Goal: Task Accomplishment & Management: Complete application form

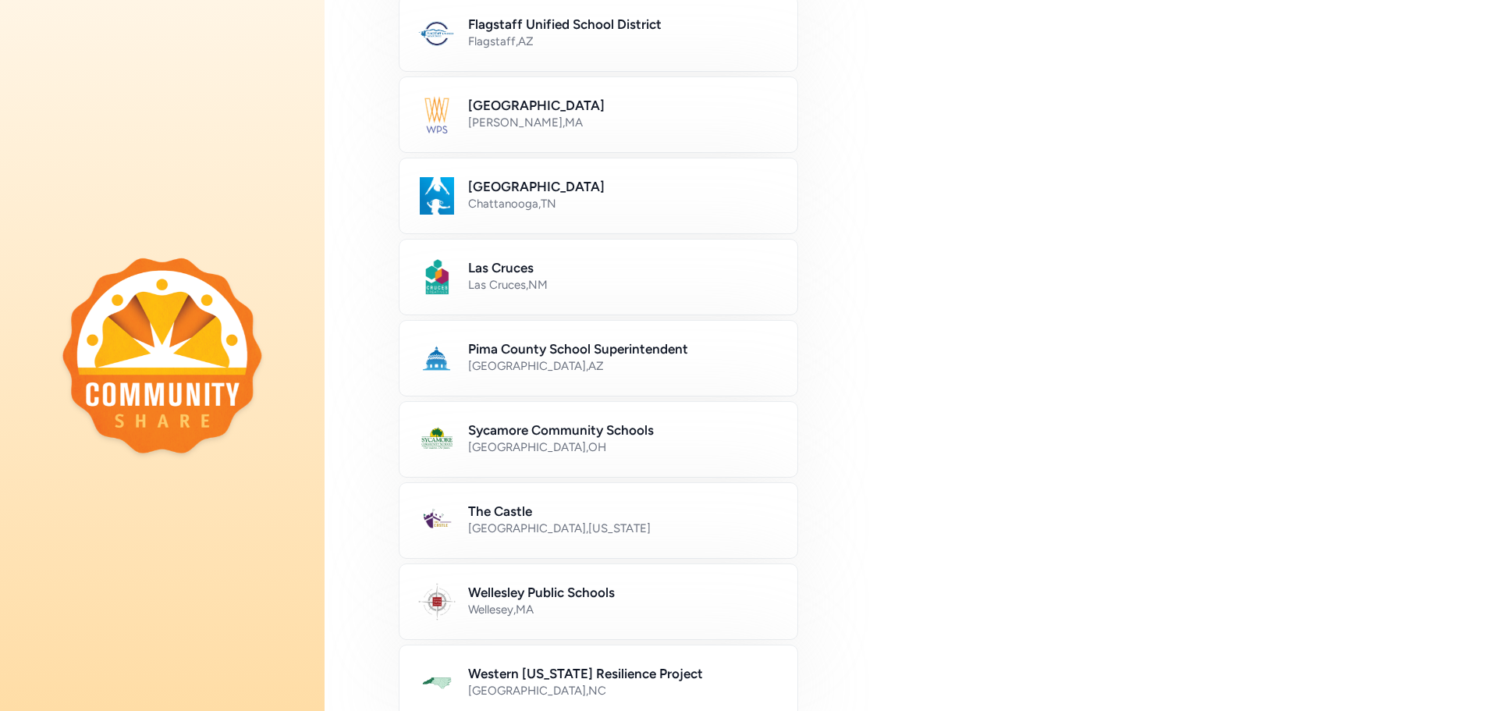
scroll to position [518, 0]
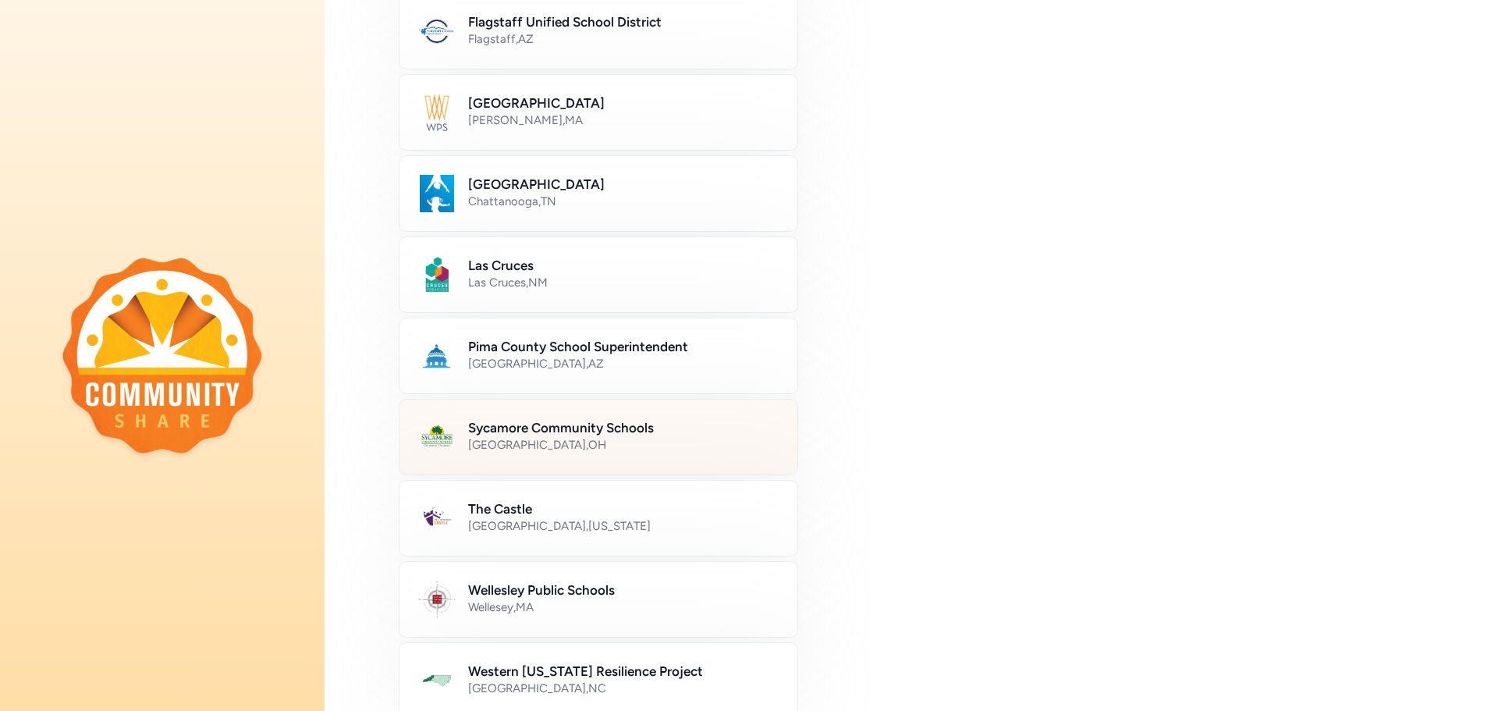
click at [565, 452] on div "Cincinnati , OH" at bounding box center [623, 445] width 311 height 16
click at [565, 452] on div "Cincinnati , OH" at bounding box center [622, 445] width 309 height 16
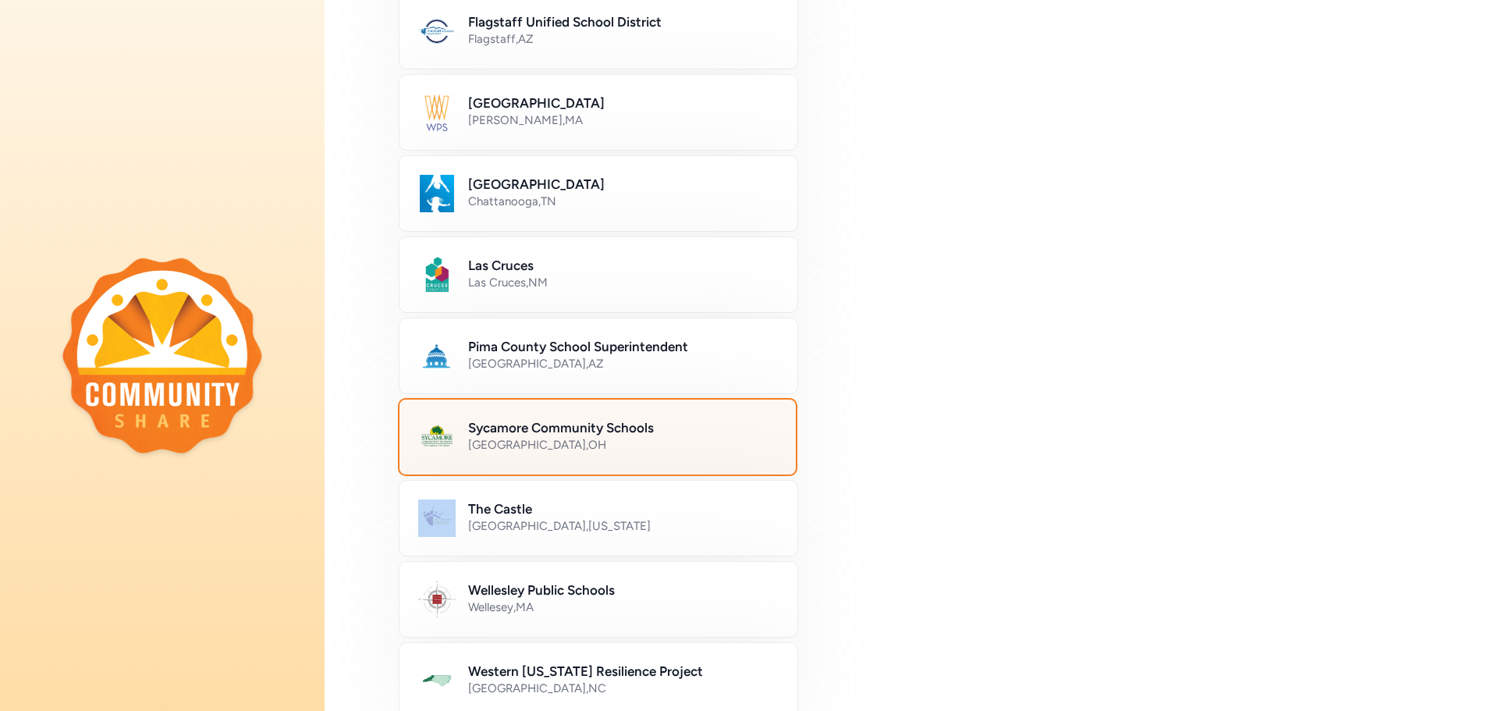
click at [565, 452] on div "Cincinnati , OH" at bounding box center [622, 445] width 309 height 16
click at [458, 435] on div "Sycamore Community Schools Cincinnati , OH" at bounding box center [597, 437] width 399 height 78
click at [524, 427] on h2 "Sycamore Community Schools" at bounding box center [622, 427] width 309 height 19
click at [535, 438] on div "Cincinnati , OH" at bounding box center [622, 445] width 309 height 16
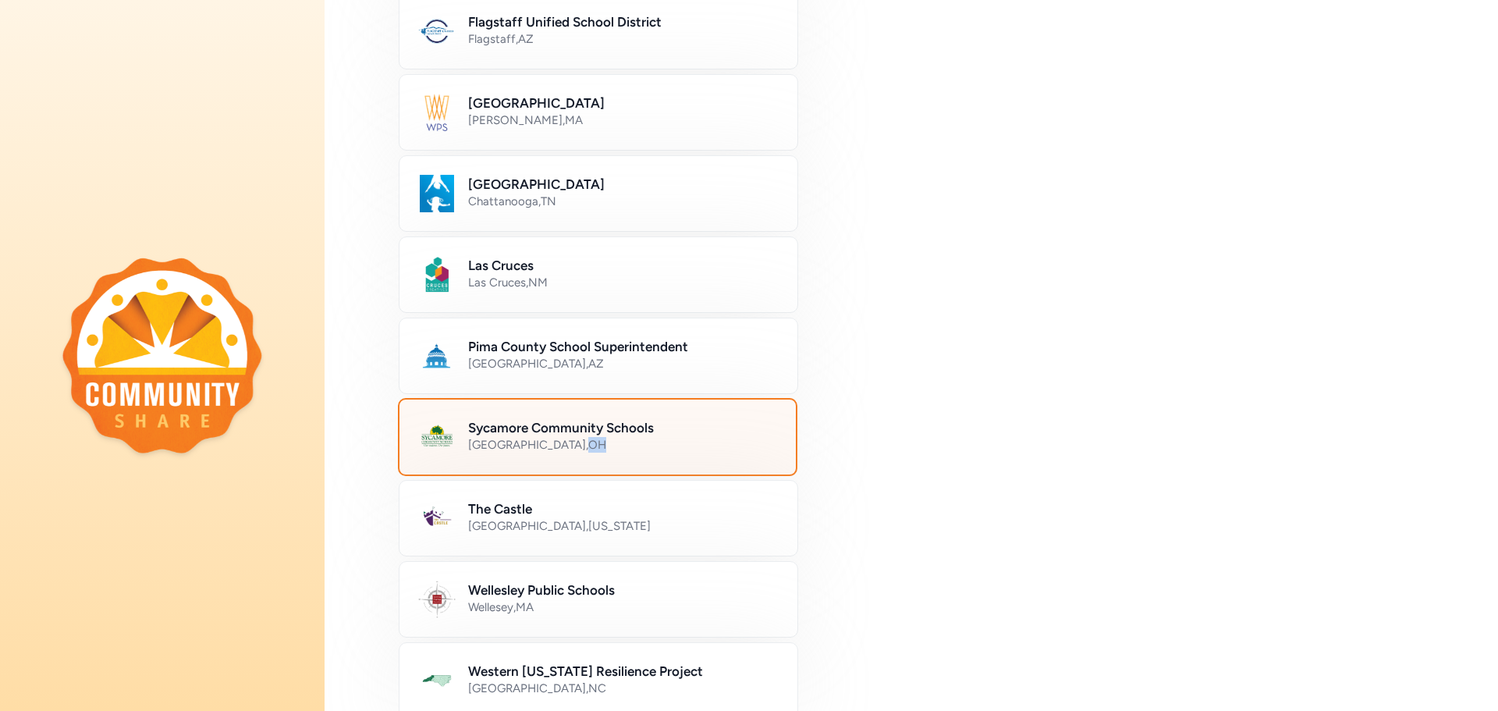
click at [535, 438] on div "Cincinnati , OH" at bounding box center [622, 445] width 309 height 16
click at [725, 458] on div "Sycamore Community Schools Cincinnati , OH" at bounding box center [597, 437] width 399 height 78
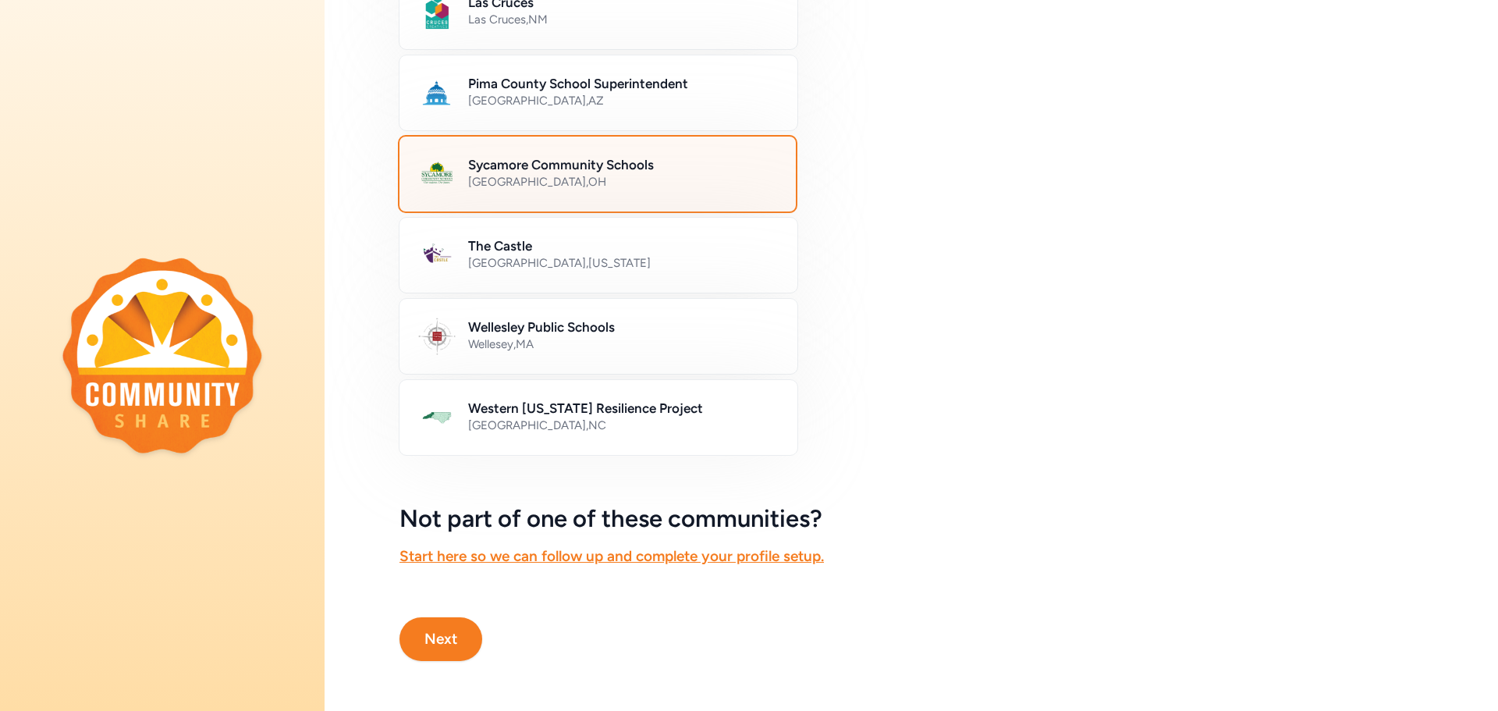
click at [414, 630] on button "Next" at bounding box center [440, 639] width 83 height 44
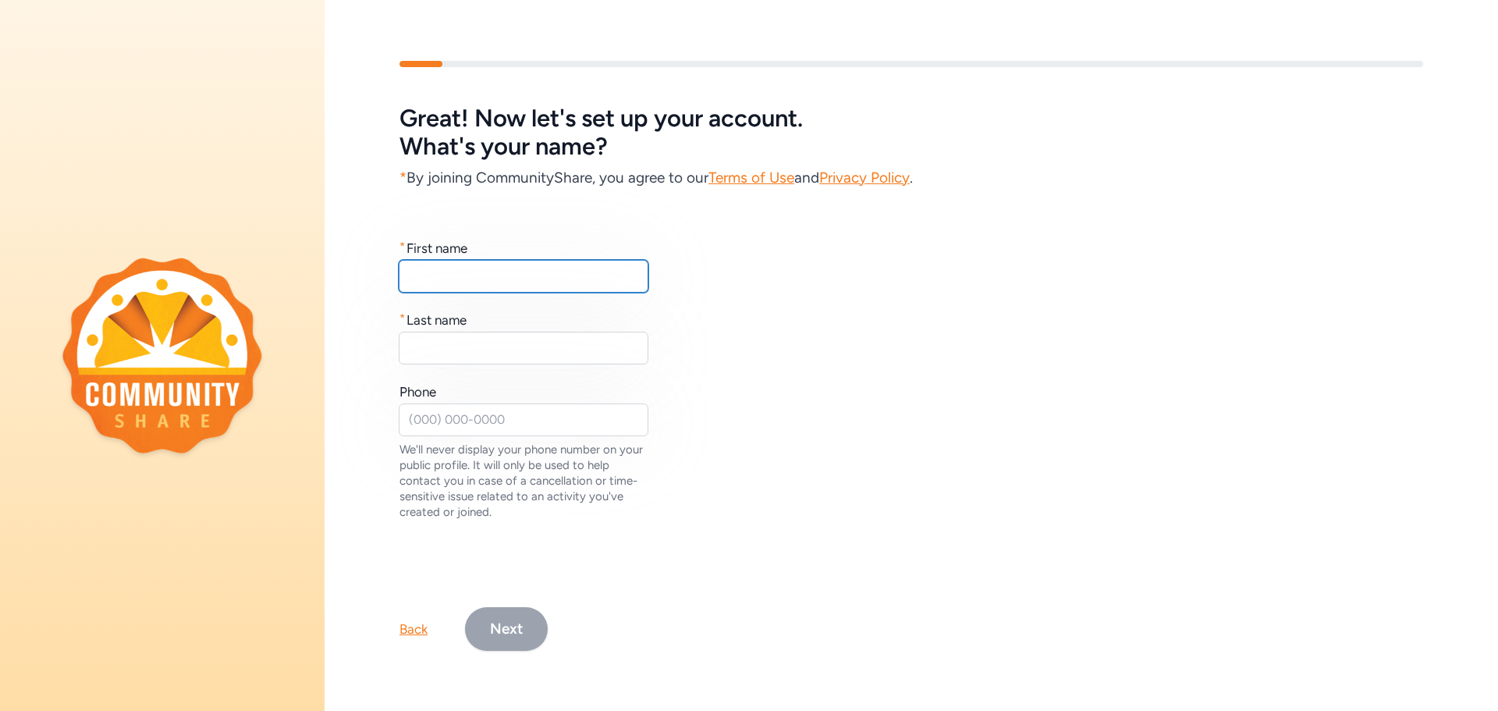
click at [433, 286] on input "text" at bounding box center [524, 276] width 250 height 33
type input "T"
type input "i"
type input "Tiffany"
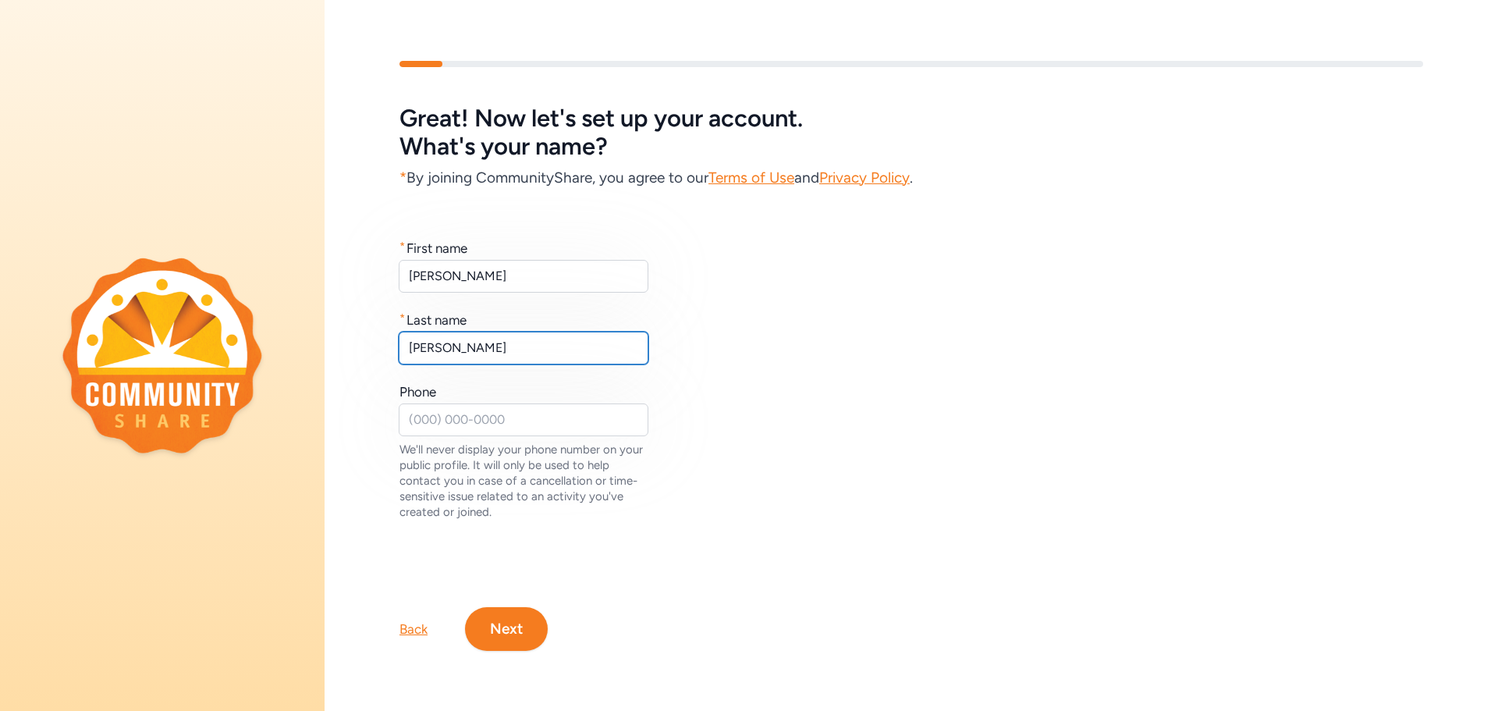
type input "Stewart"
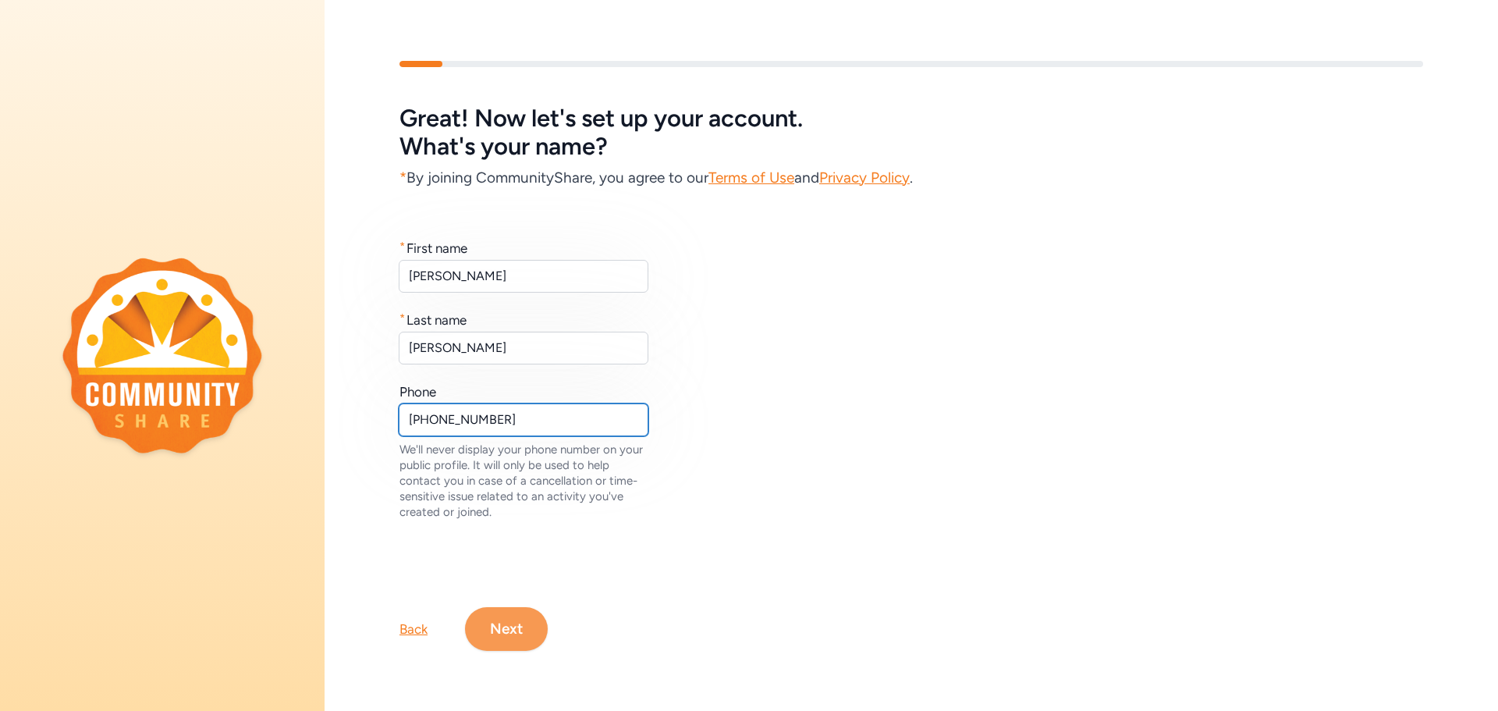
type input "513-289-5066"
click at [487, 634] on button "Next" at bounding box center [506, 629] width 83 height 44
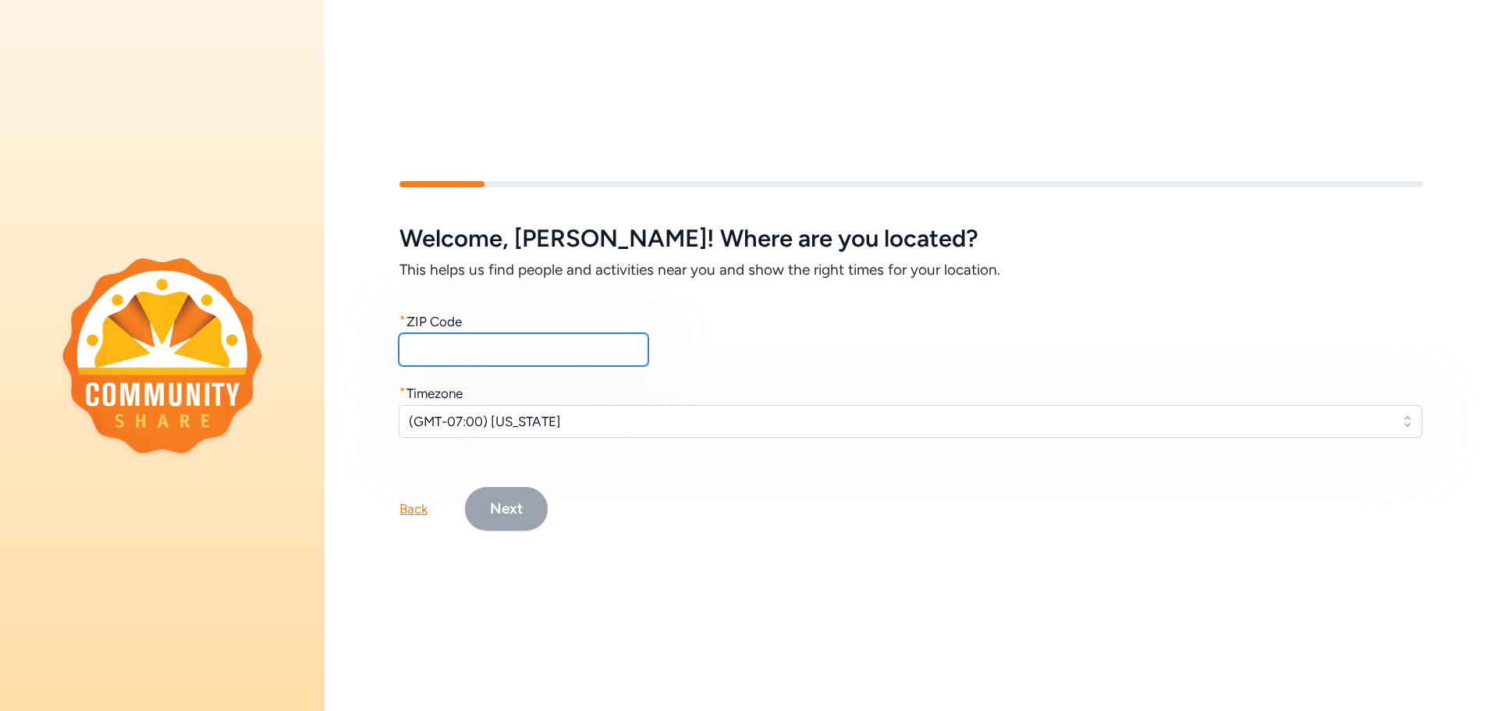
click at [480, 355] on input "text" at bounding box center [524, 349] width 250 height 33
type input "45152"
click at [547, 425] on span "(GMT-07:00) Arizona" at bounding box center [899, 421] width 981 height 19
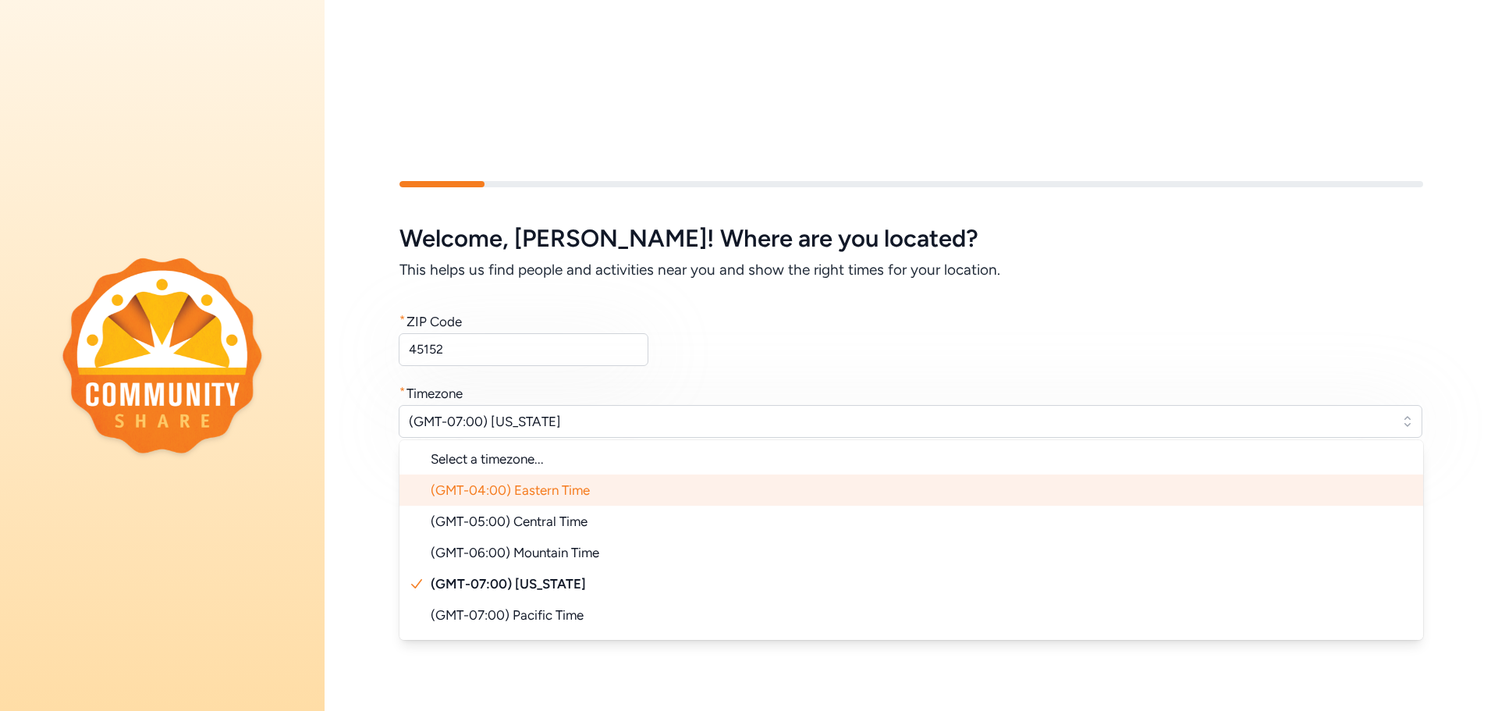
click at [568, 492] on span "(GMT-04:00) Eastern Time" at bounding box center [510, 490] width 159 height 16
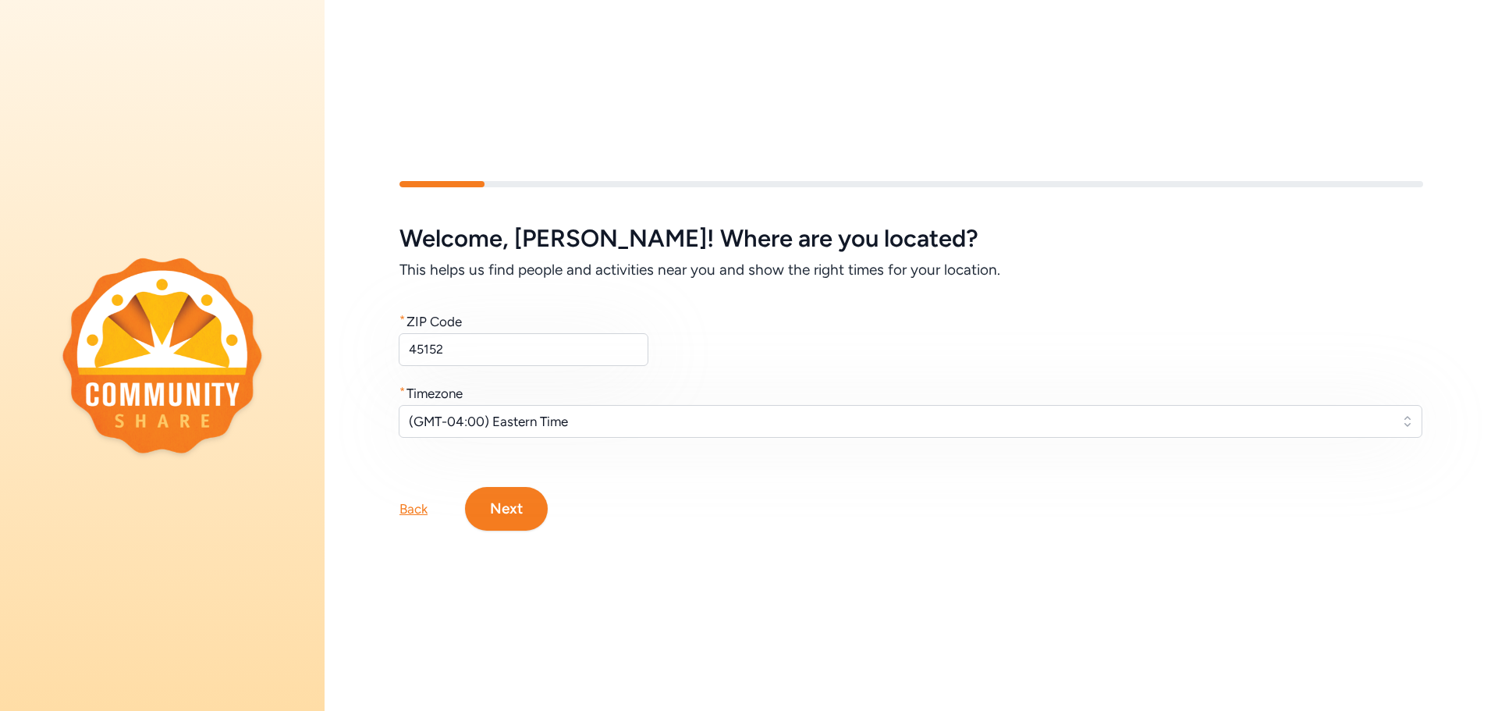
click at [540, 502] on button "Next" at bounding box center [506, 509] width 83 height 44
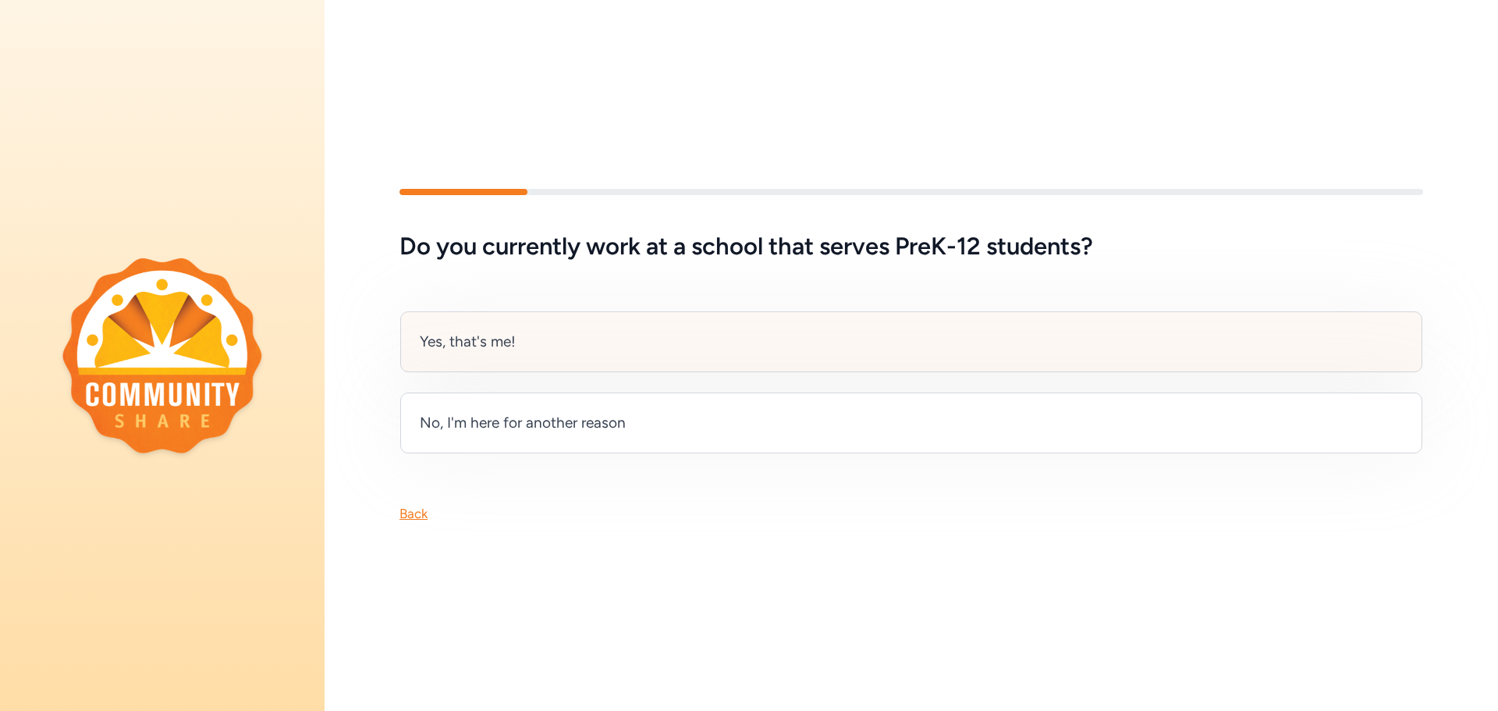
click at [583, 357] on div "Yes, that's me!" at bounding box center [911, 341] width 1022 height 61
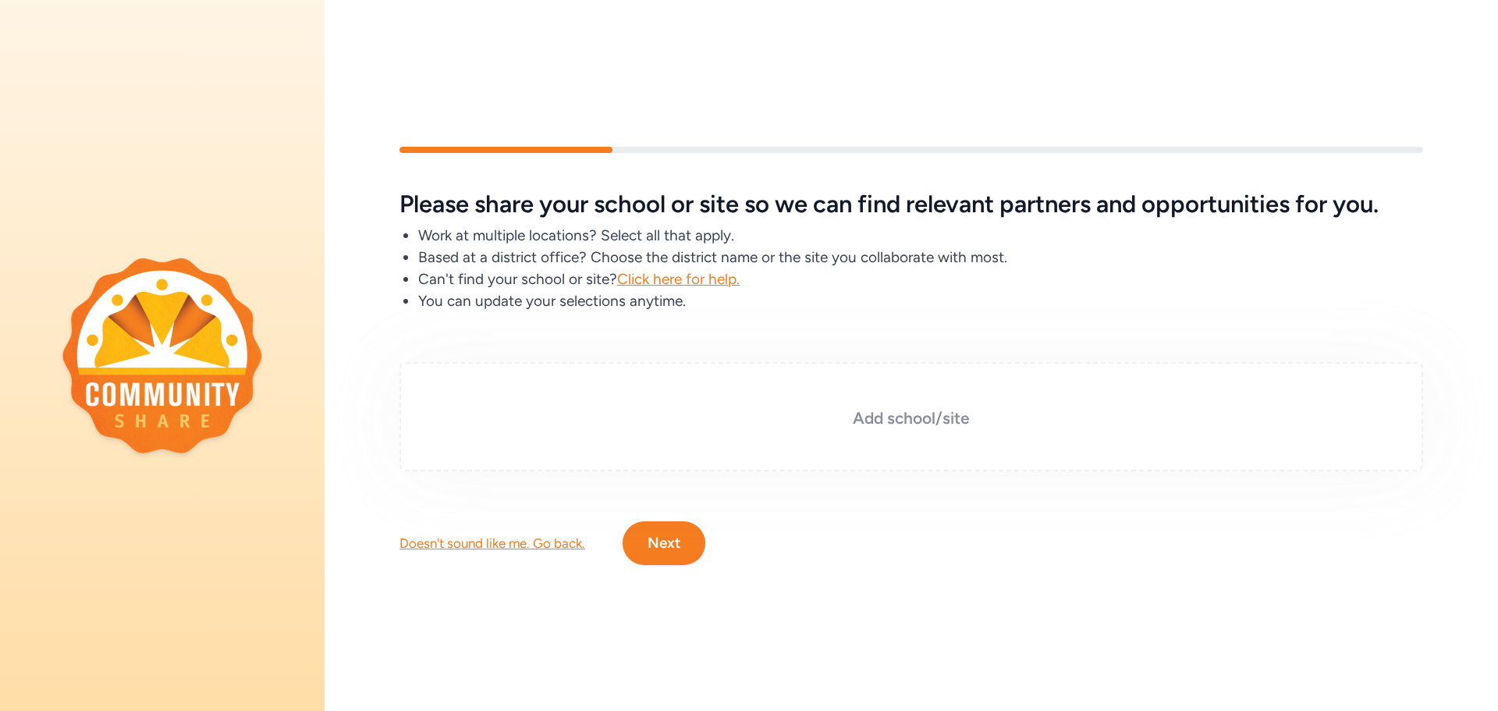
click at [937, 425] on h3 "Add school/site" at bounding box center [911, 418] width 946 height 22
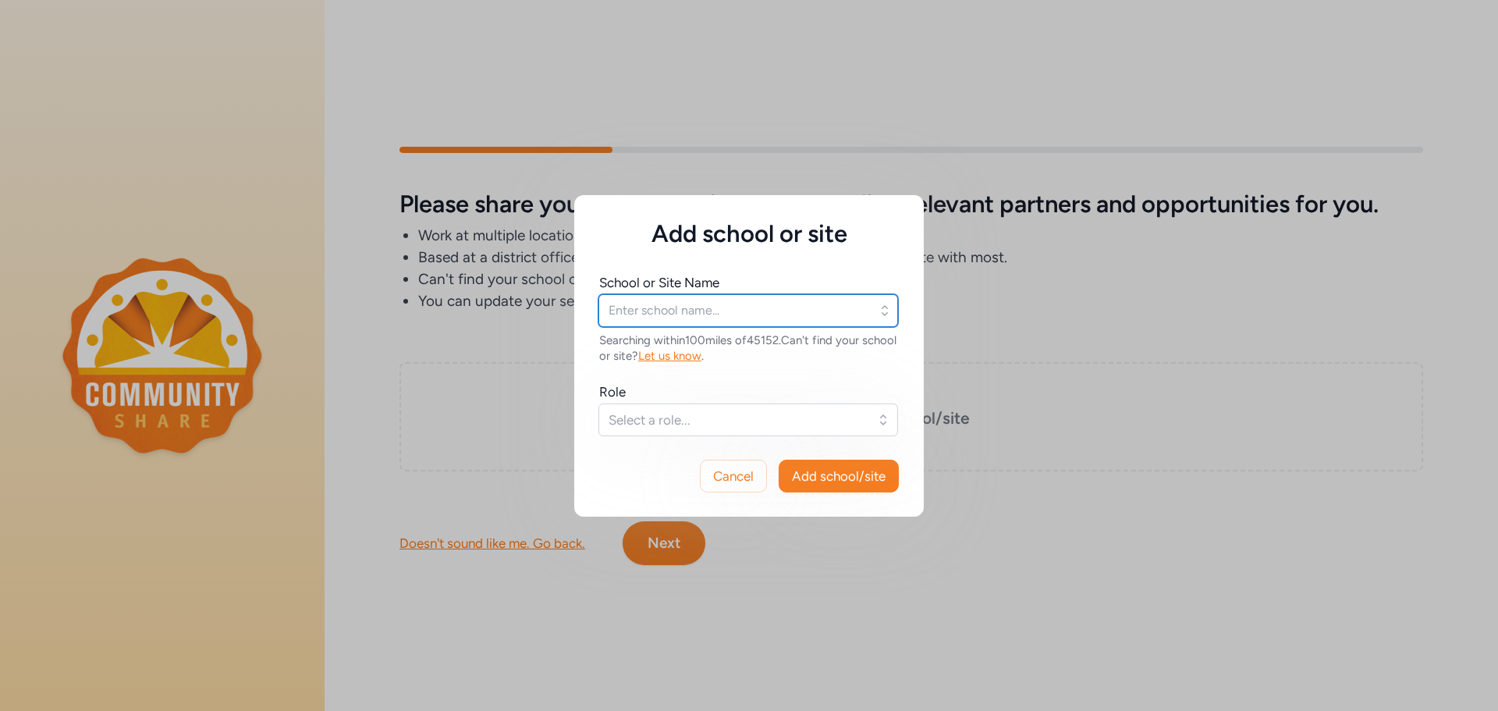
click at [811, 294] on input "text" at bounding box center [748, 310] width 300 height 33
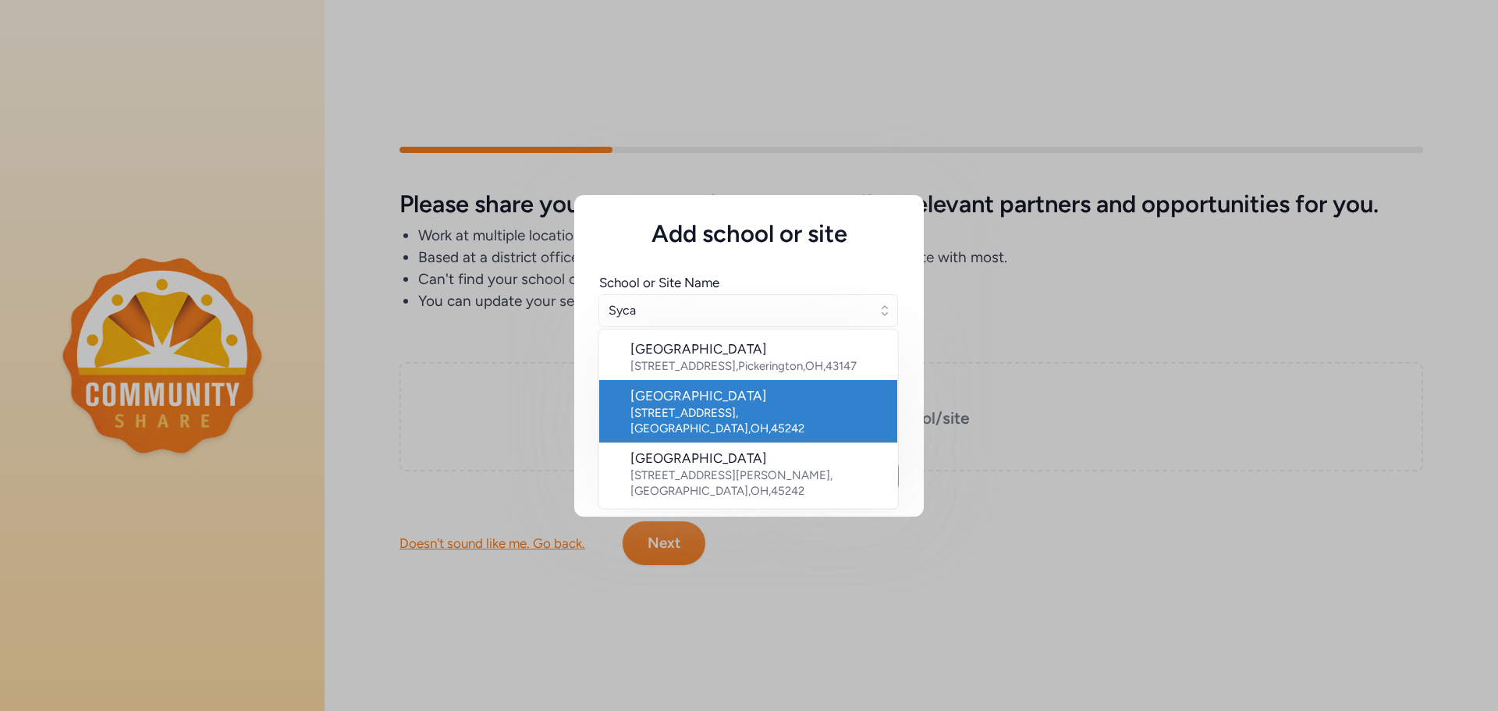
click at [786, 405] on div "Sycamore High School" at bounding box center [757, 395] width 254 height 19
type input "Sycamore High School"
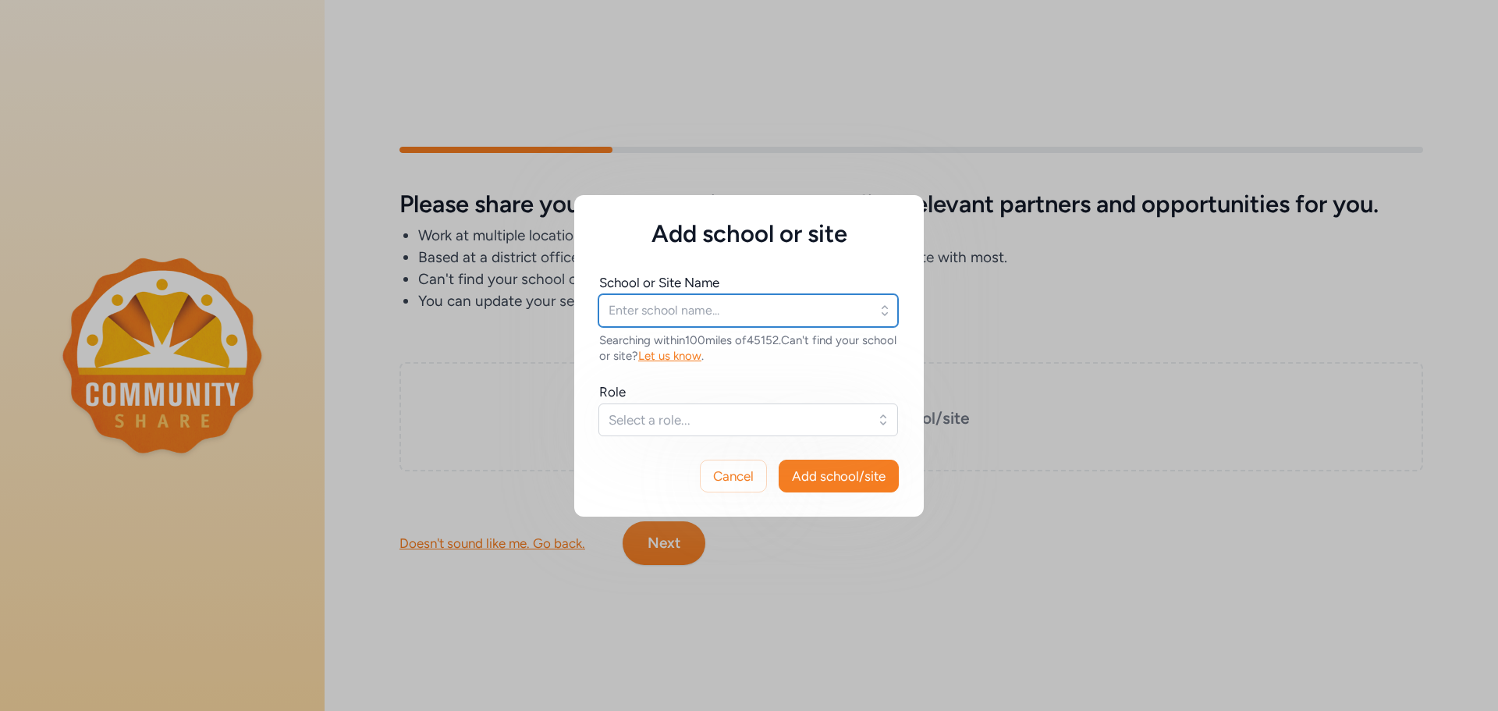
type input "Sycamore High School"
click at [787, 428] on span "Select a role..." at bounding box center [737, 419] width 257 height 19
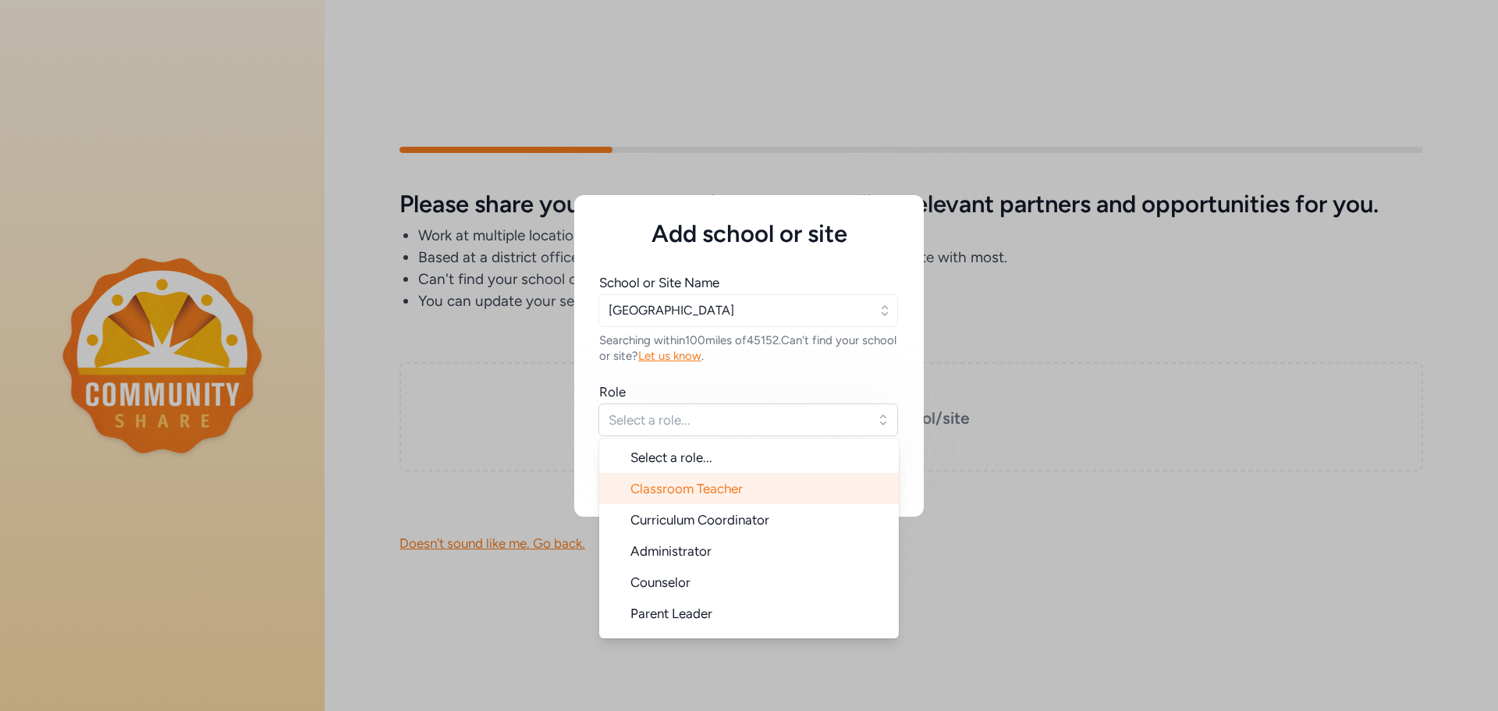
click at [774, 490] on li "Classroom Teacher" at bounding box center [749, 488] width 300 height 31
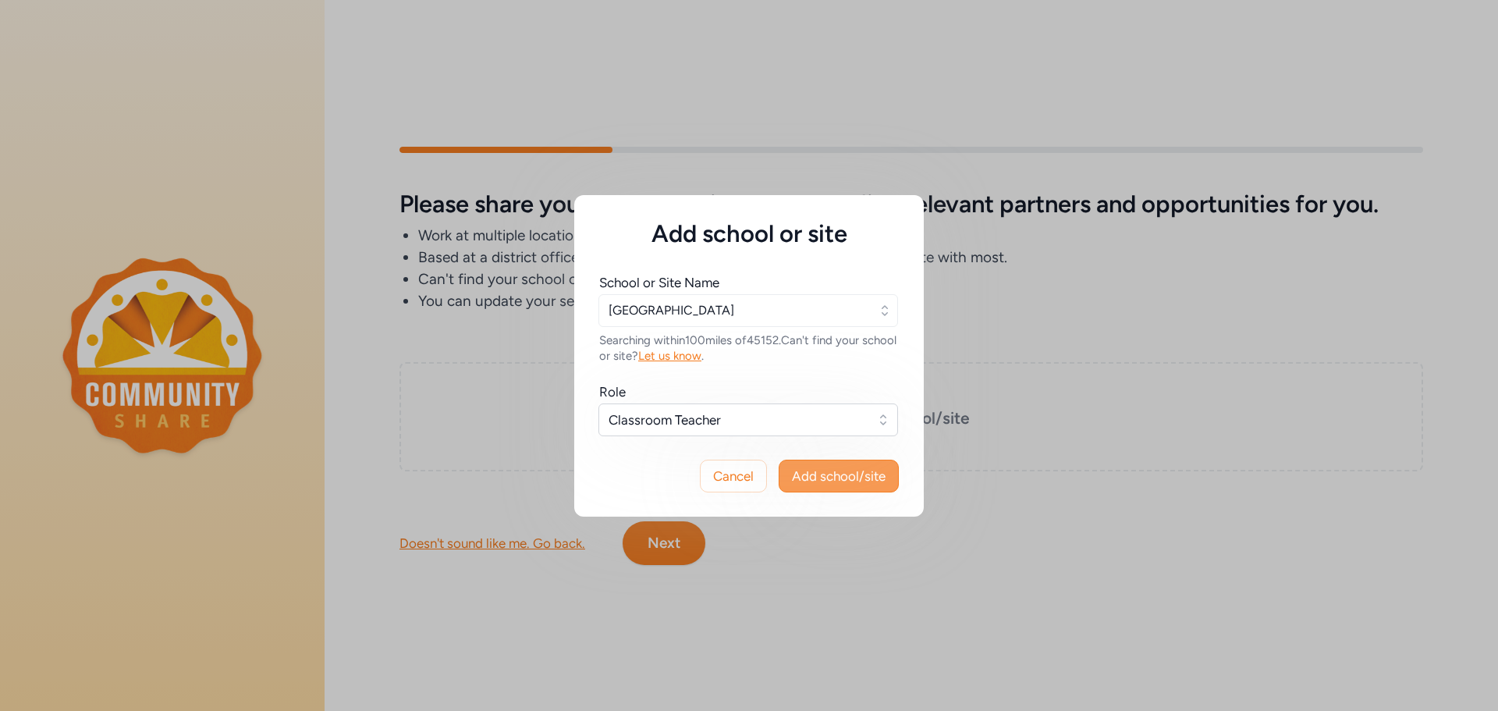
click at [847, 471] on span "Add school/site" at bounding box center [839, 476] width 94 height 19
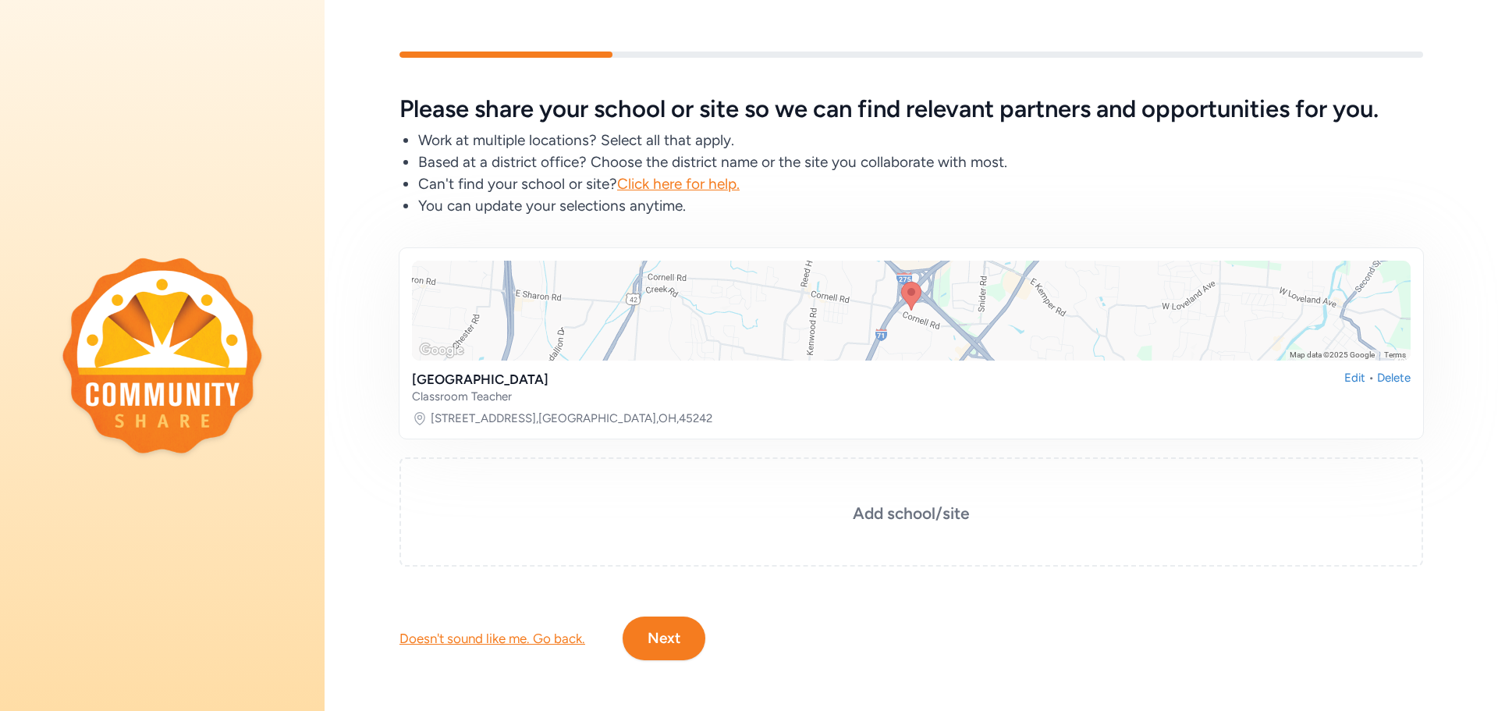
click at [694, 628] on button "Next" at bounding box center [664, 638] width 83 height 44
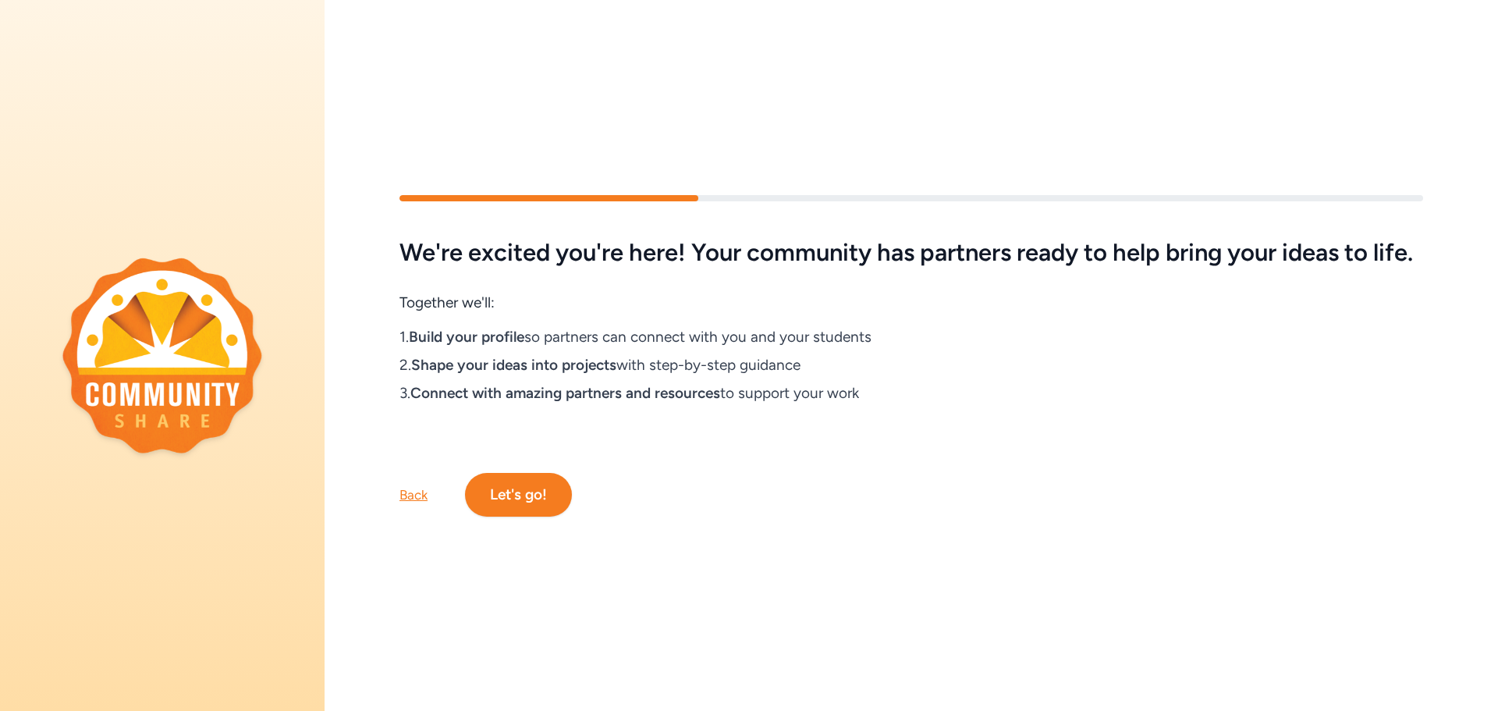
click at [548, 492] on button "Let's go!" at bounding box center [518, 495] width 107 height 44
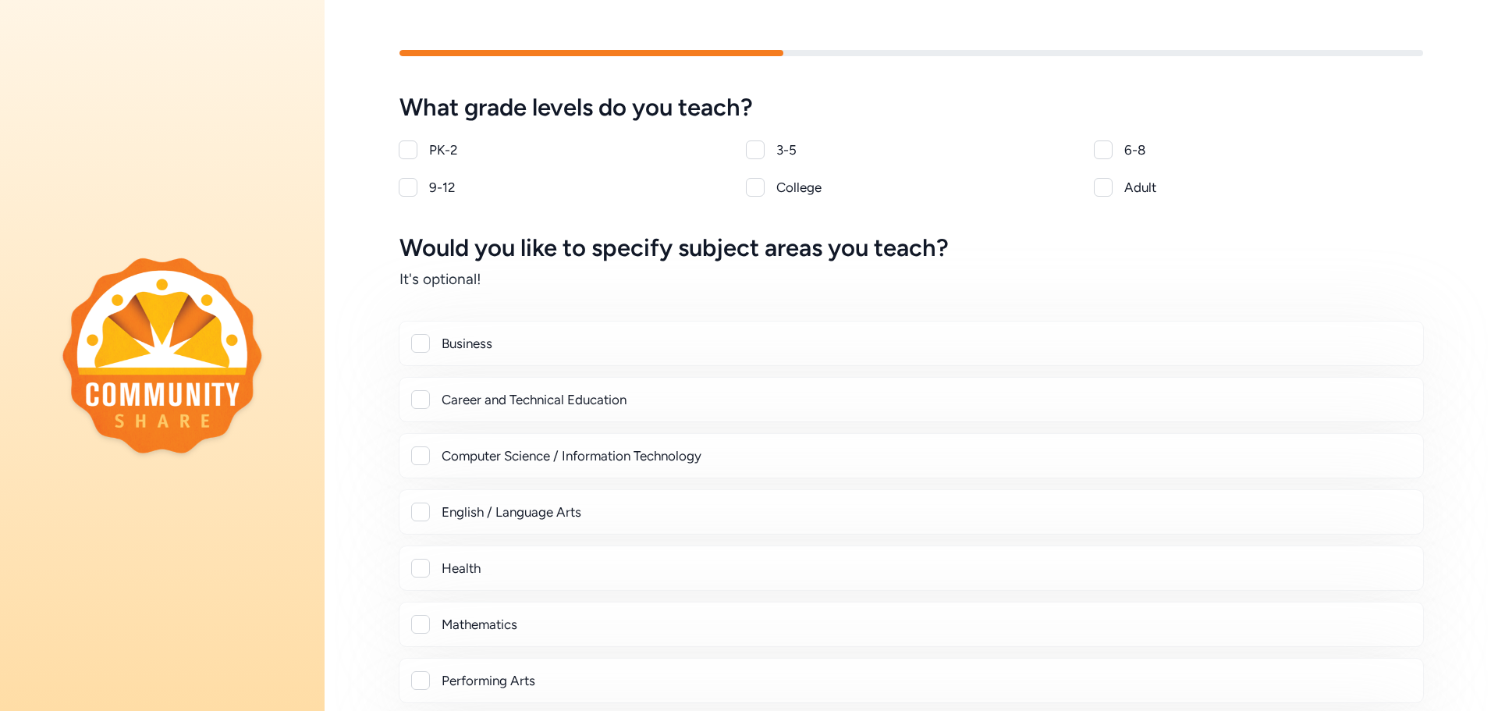
click at [413, 187] on div at bounding box center [408, 187] width 19 height 19
checkbox input "true"
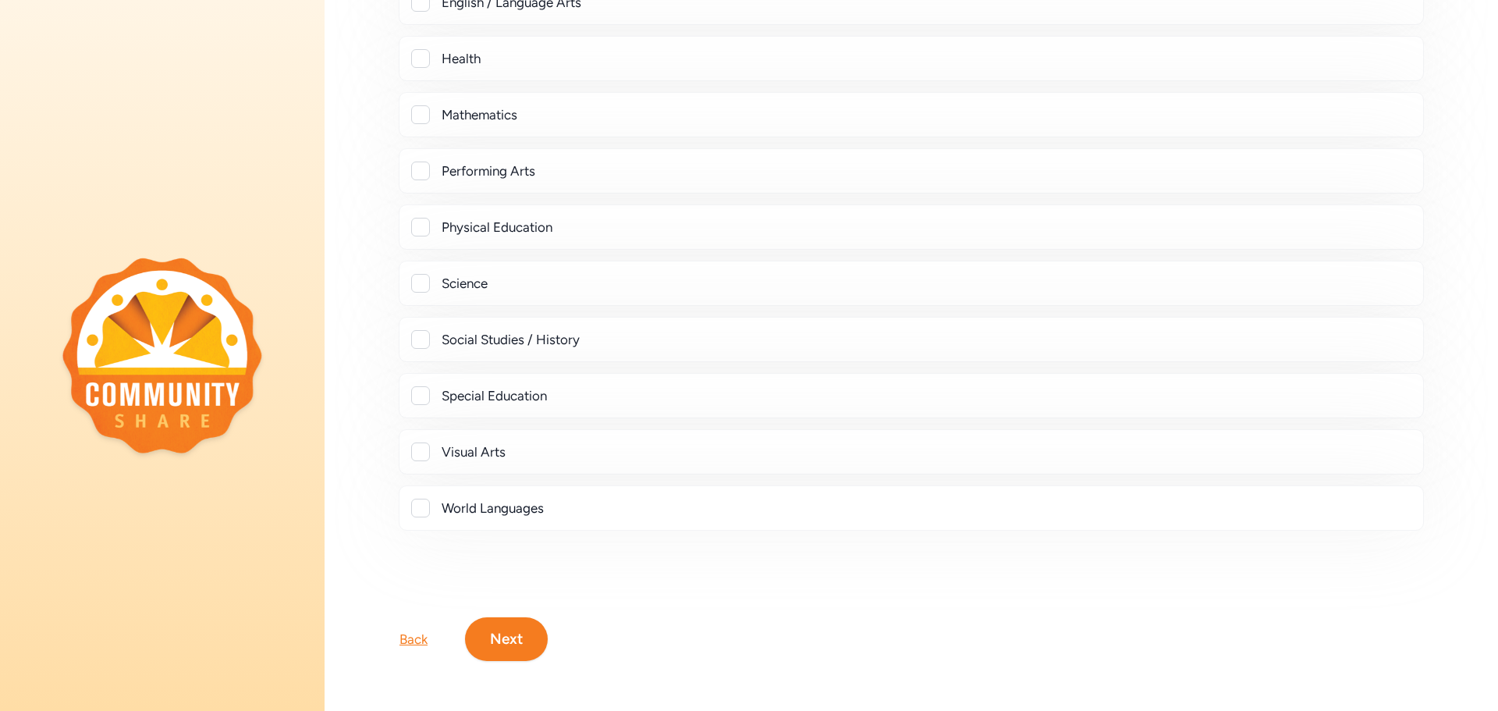
scroll to position [508, 0]
click at [422, 348] on div at bounding box center [420, 341] width 19 height 19
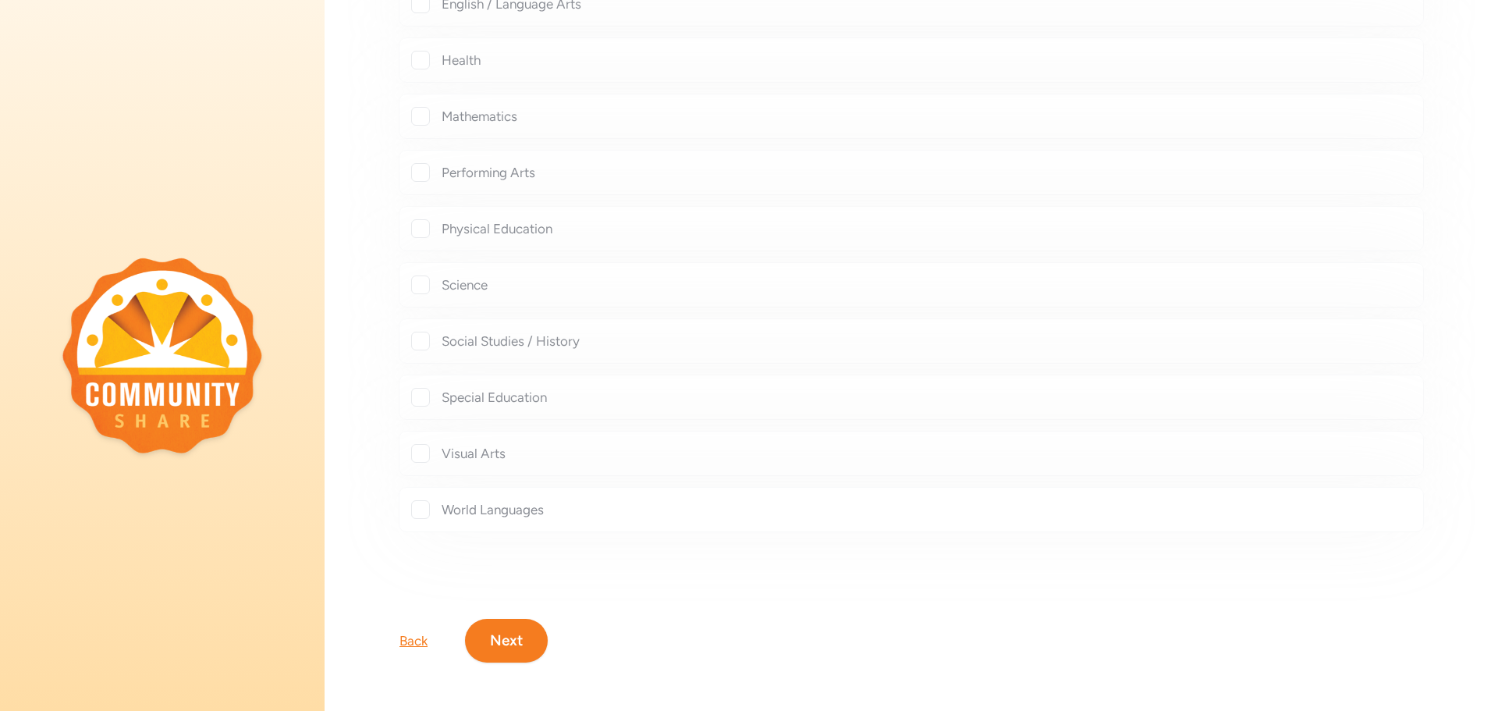
checkbox input "true"
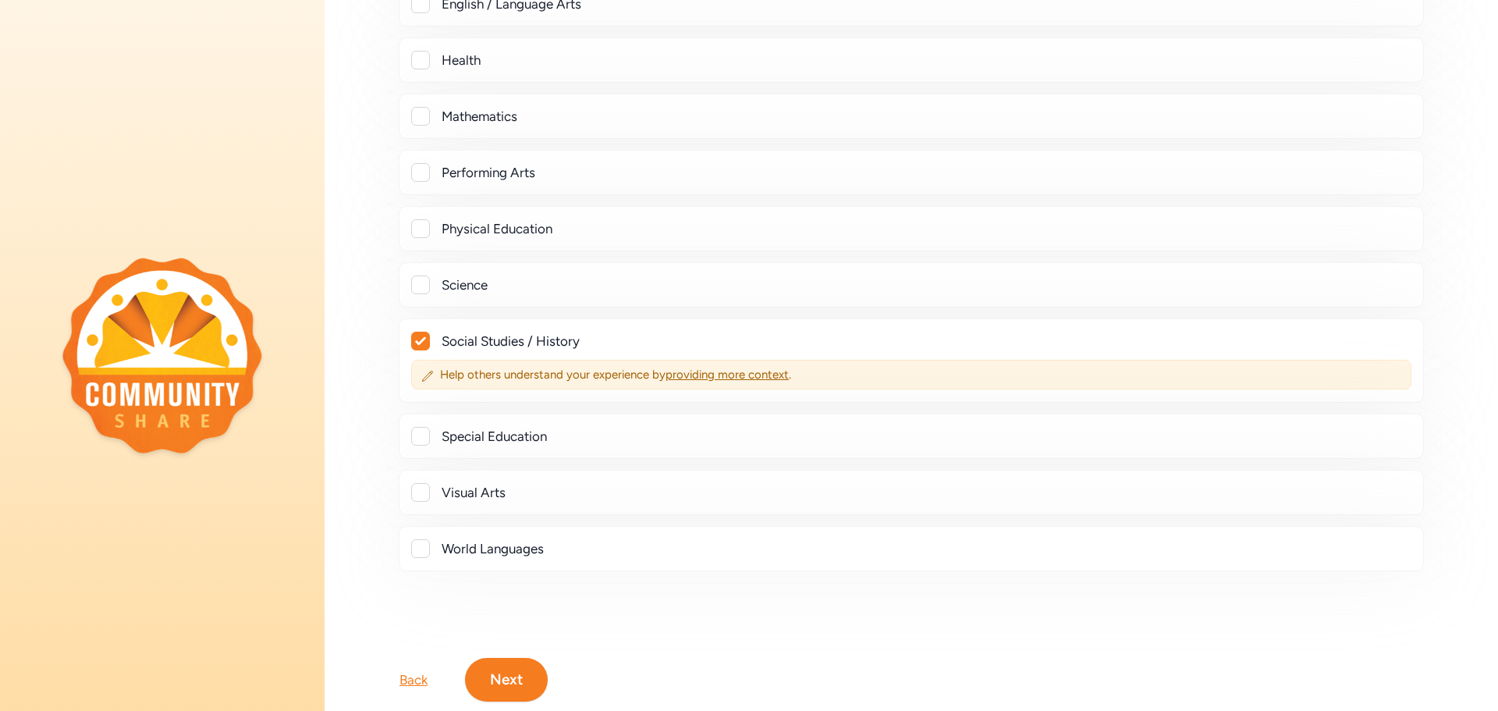
click at [502, 679] on button "Next" at bounding box center [506, 680] width 83 height 44
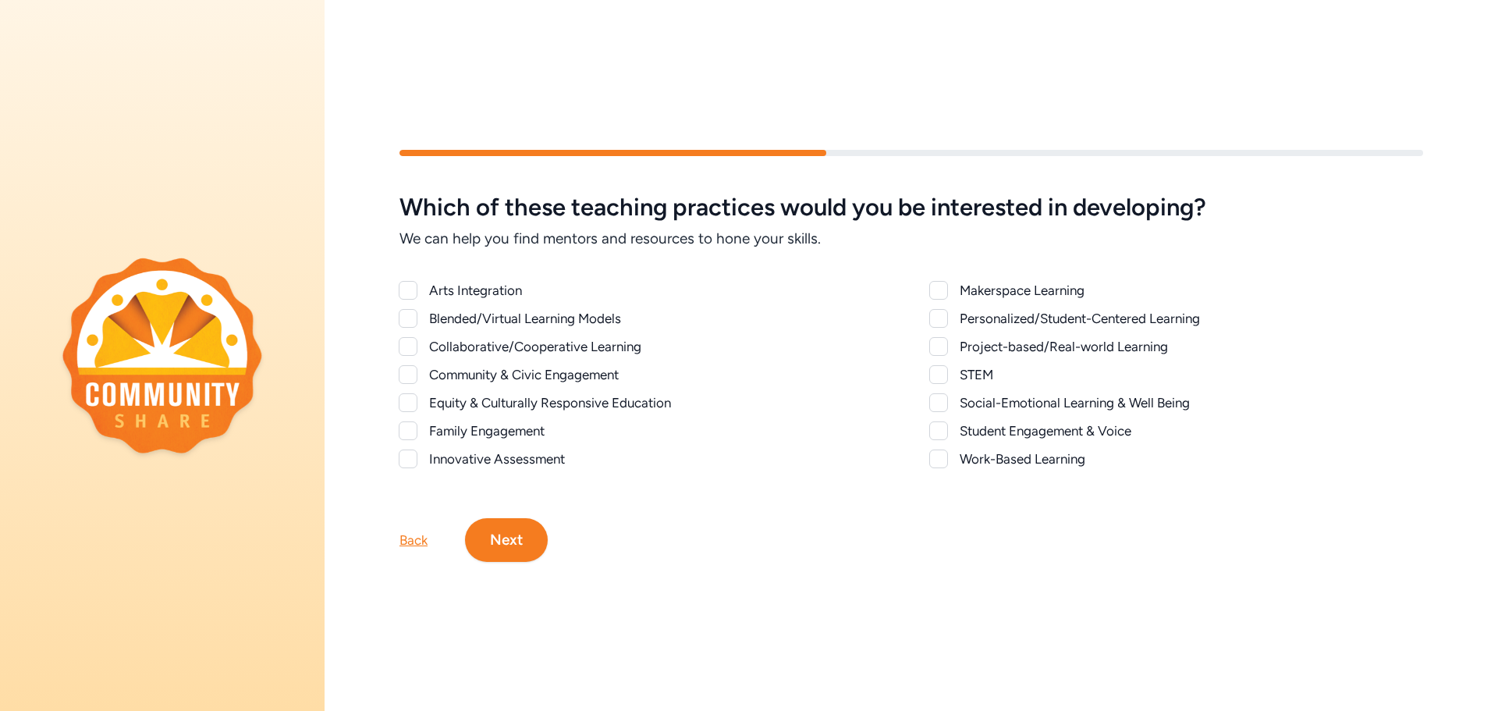
click at [548, 370] on div "Community & Civic Engagement" at bounding box center [660, 374] width 463 height 19
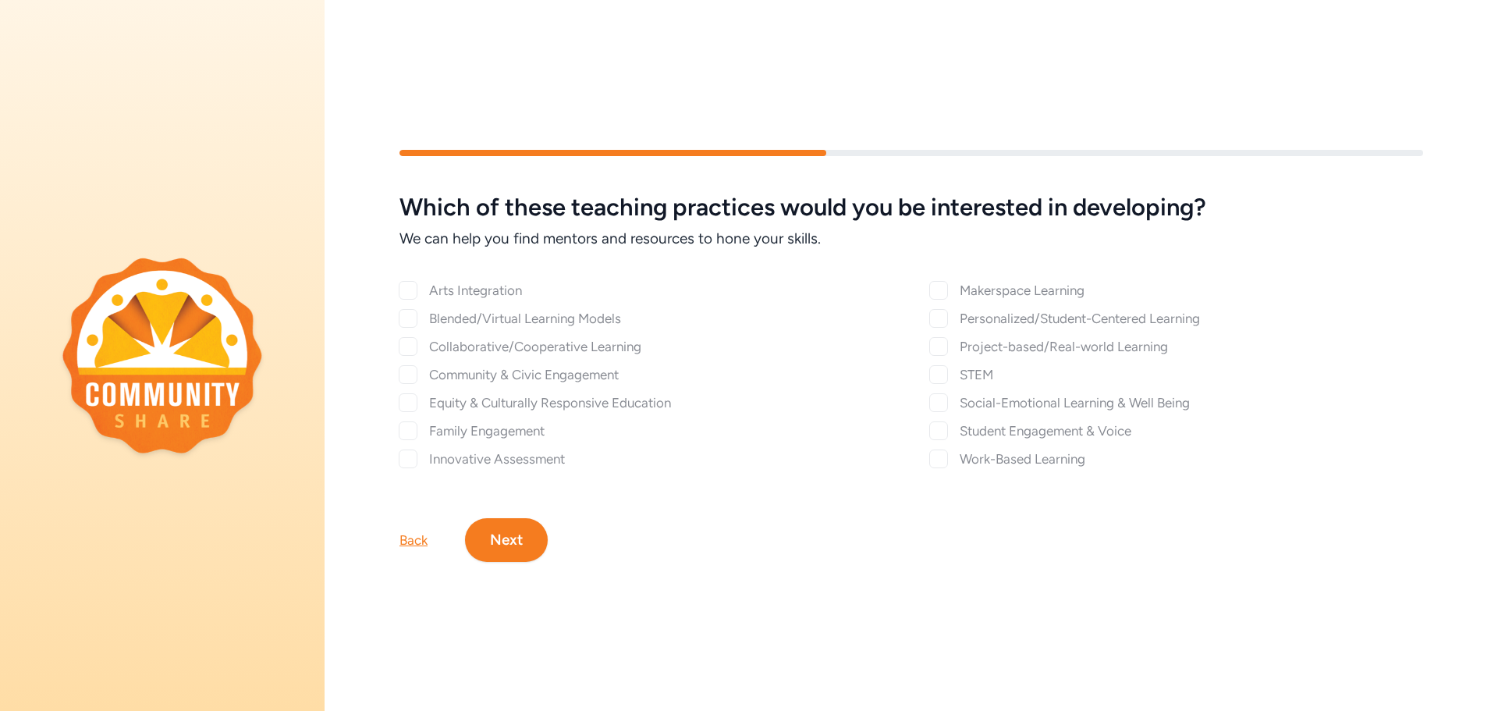
checkbox input "true"
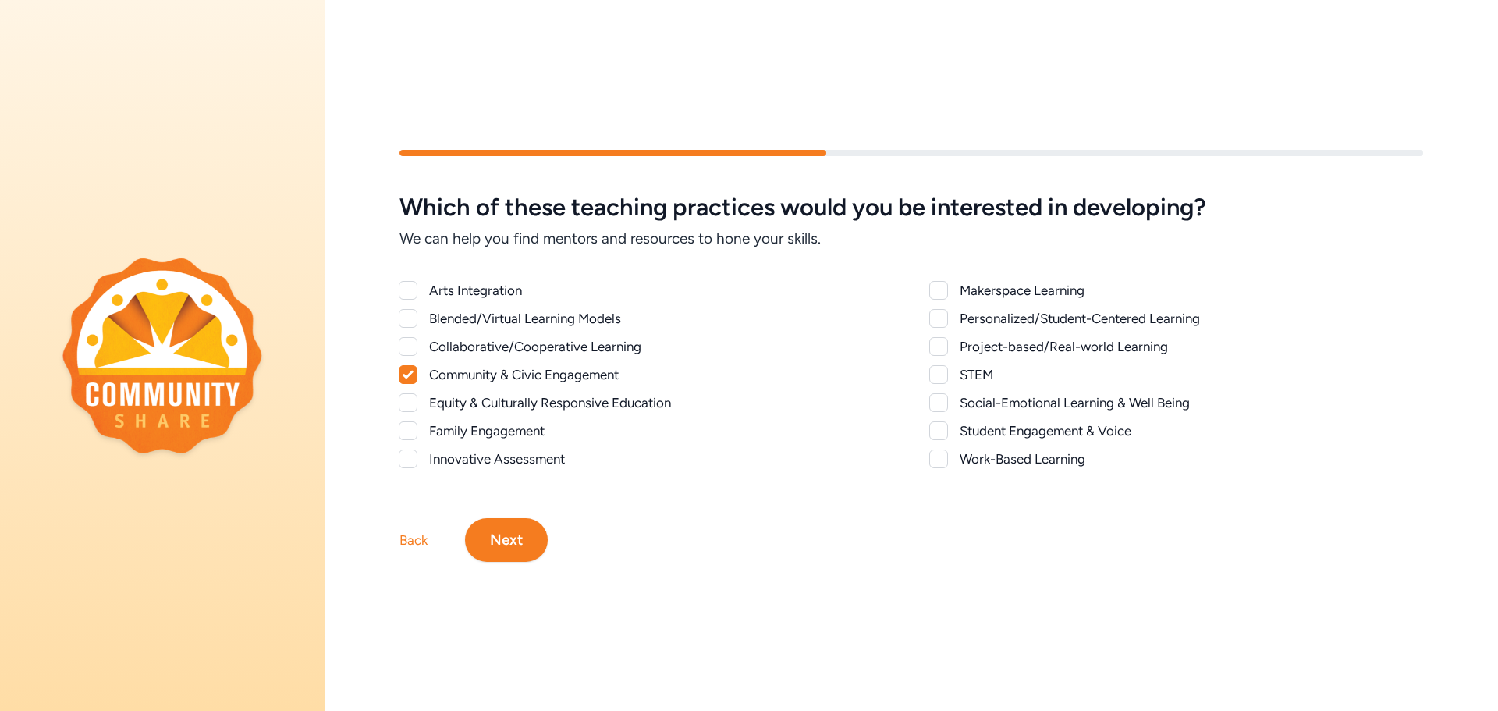
click at [548, 392] on div "Arts Integration Blended/Virtual Learning Models Collaborative/Cooperative Lear…" at bounding box center [645, 374] width 493 height 187
click at [555, 403] on div "Equity & Culturally Responsive Education" at bounding box center [660, 402] width 463 height 19
checkbox input "true"
click at [1119, 321] on div "Personalized/Student-Centered Learning" at bounding box center [1191, 318] width 463 height 19
checkbox input "true"
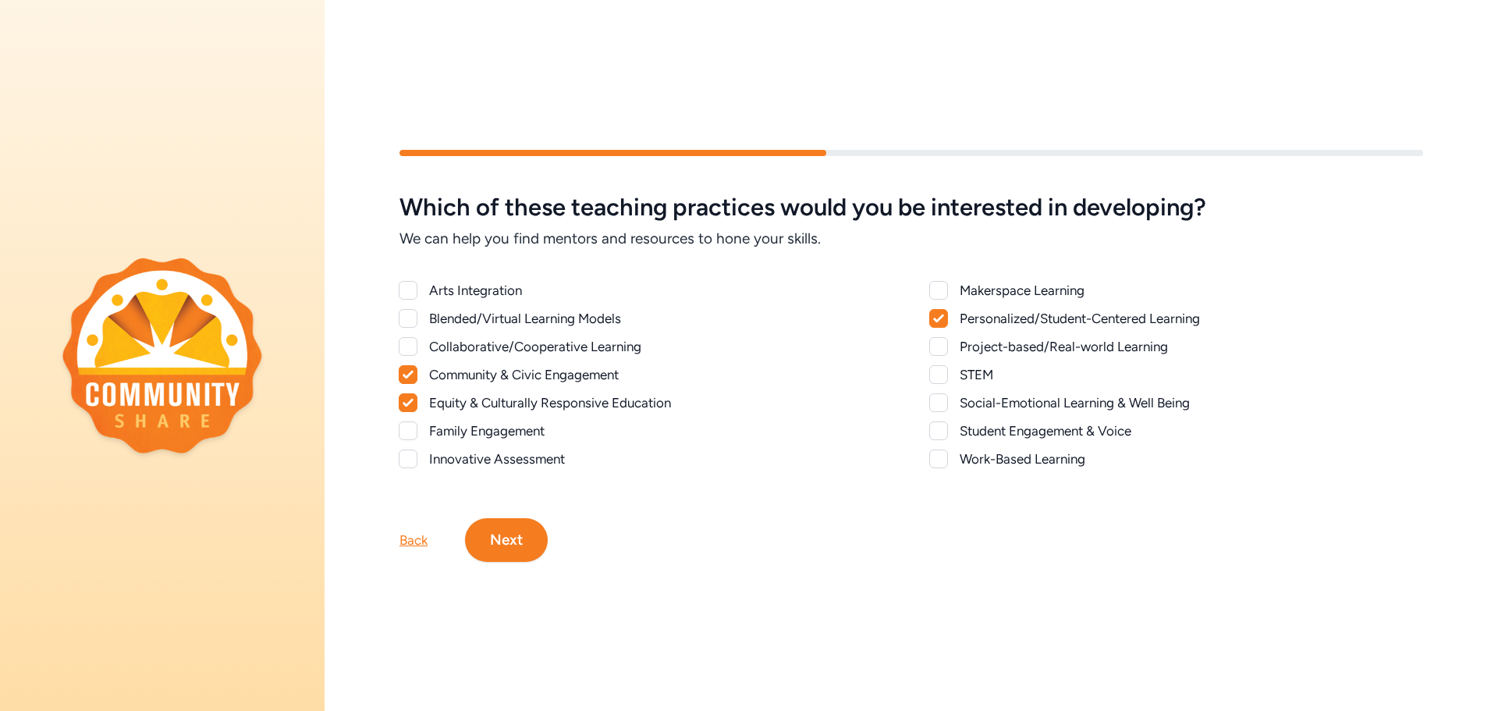
click at [1113, 409] on div "Social-Emotional Learning & Well Being" at bounding box center [1191, 402] width 463 height 19
checkbox input "true"
click at [1088, 425] on div "Student Engagement & Voice" at bounding box center [1191, 430] width 463 height 19
checkbox input "true"
click at [1059, 457] on div "Work-Based Learning" at bounding box center [1191, 458] width 463 height 19
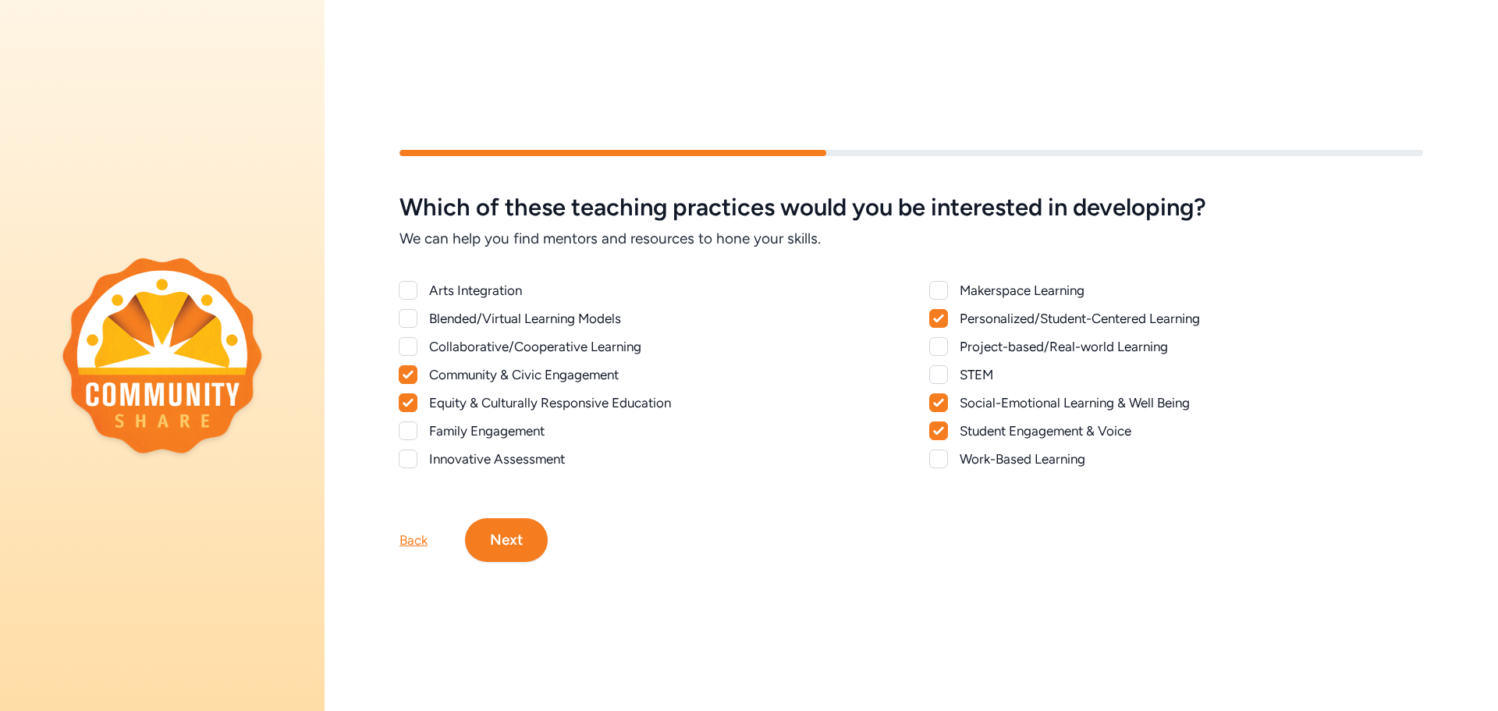
checkbox input "true"
click at [509, 548] on button "Next" at bounding box center [506, 540] width 83 height 44
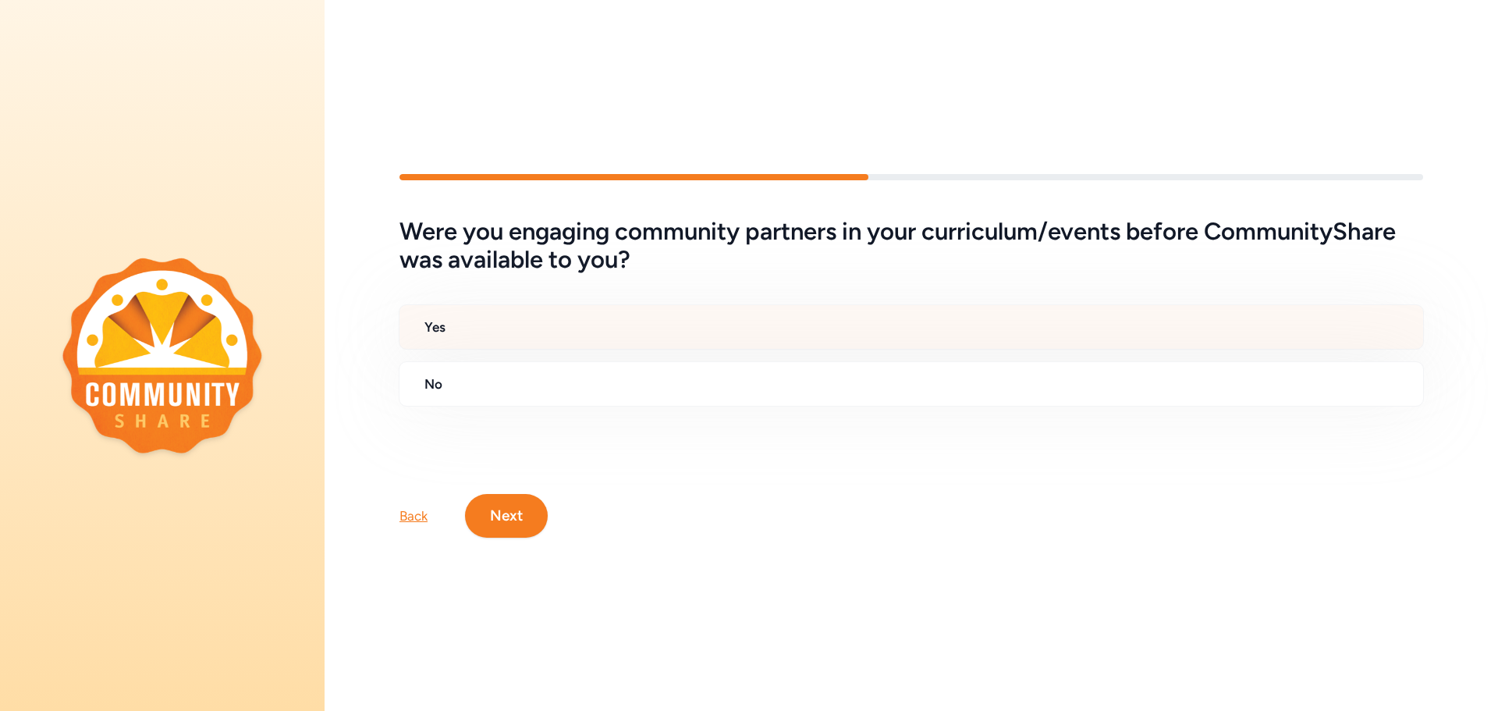
click at [548, 321] on h2 "Yes" at bounding box center [917, 327] width 986 height 19
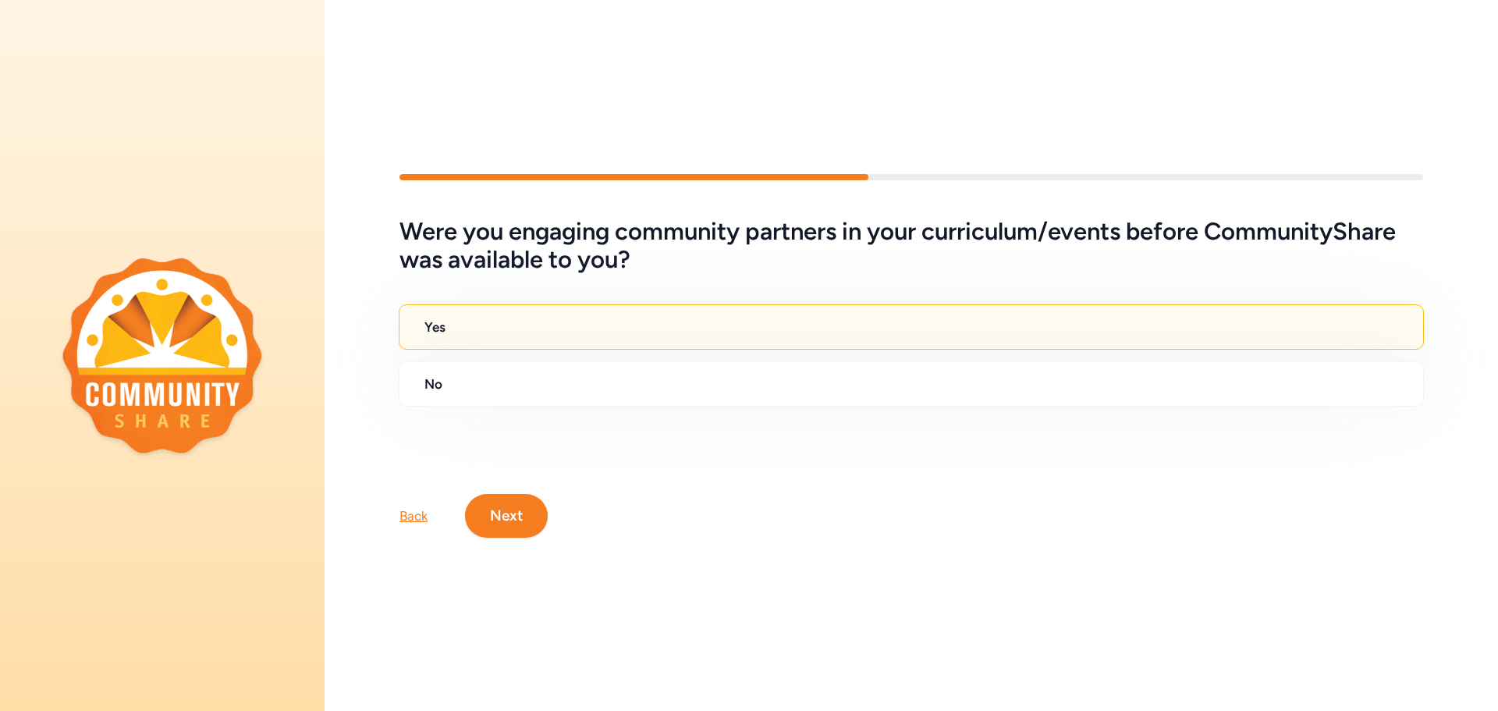
click at [500, 506] on button "Next" at bounding box center [506, 516] width 83 height 44
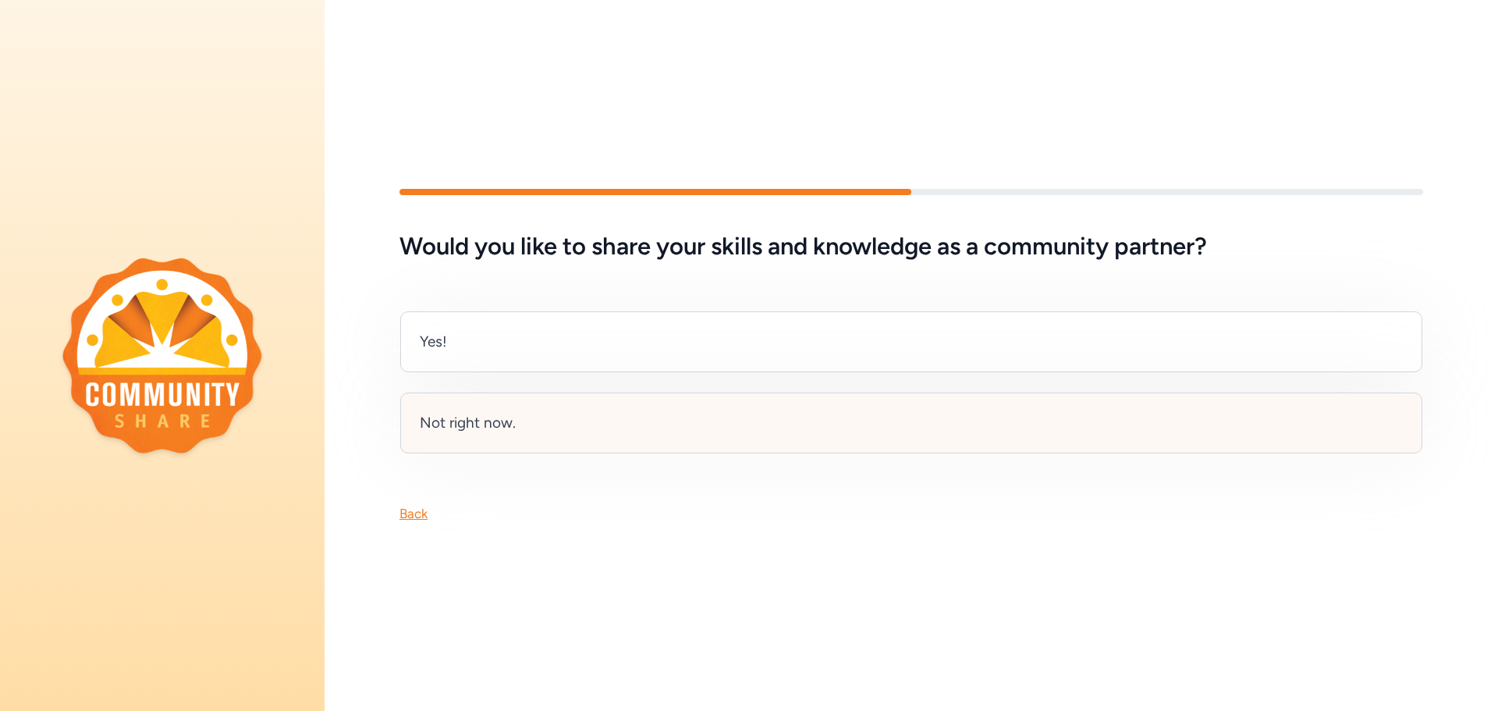
click at [513, 407] on div "Not right now." at bounding box center [911, 422] width 1022 height 61
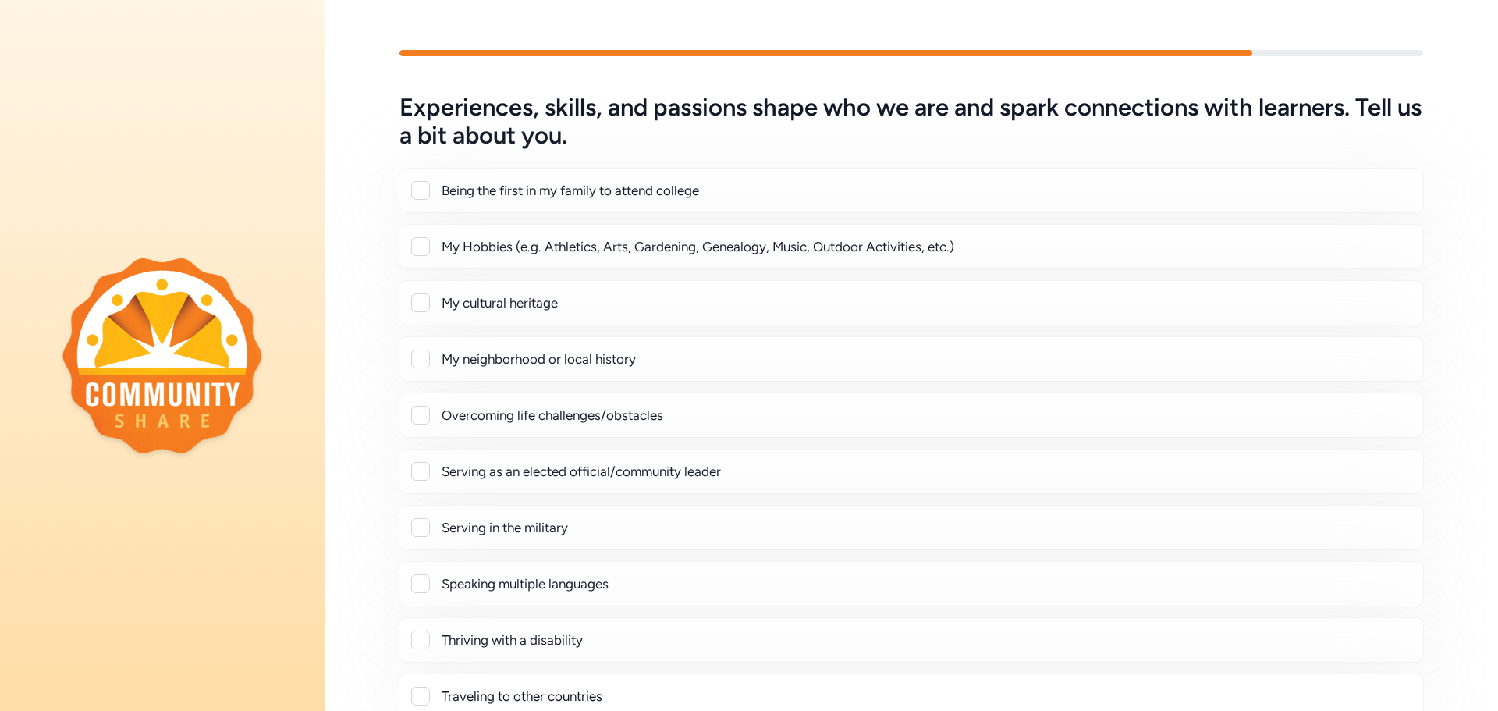
scroll to position [188, 0]
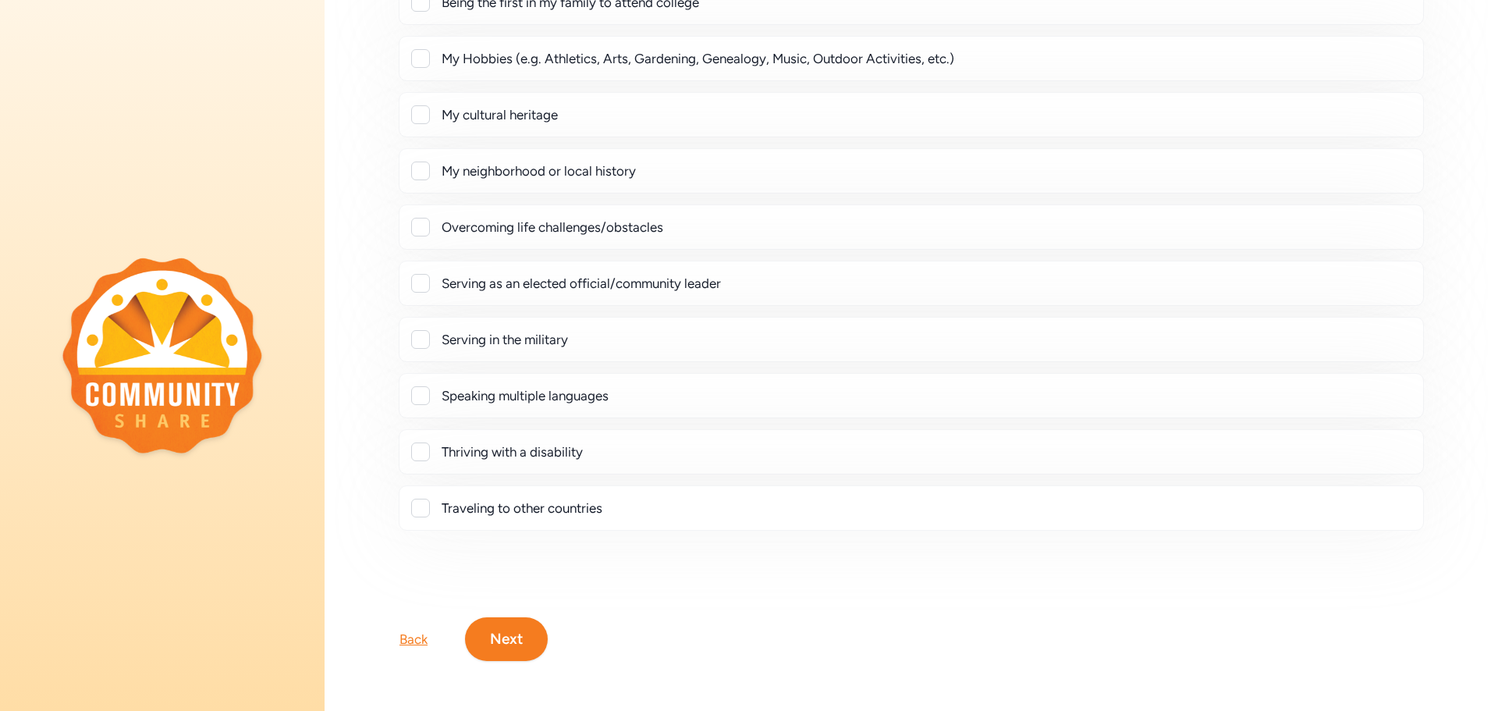
click at [402, 648] on div "Back Next" at bounding box center [911, 614] width 1173 height 94
click at [408, 639] on div "Back" at bounding box center [413, 639] width 28 height 19
